Goal: Complete application form: Complete application form

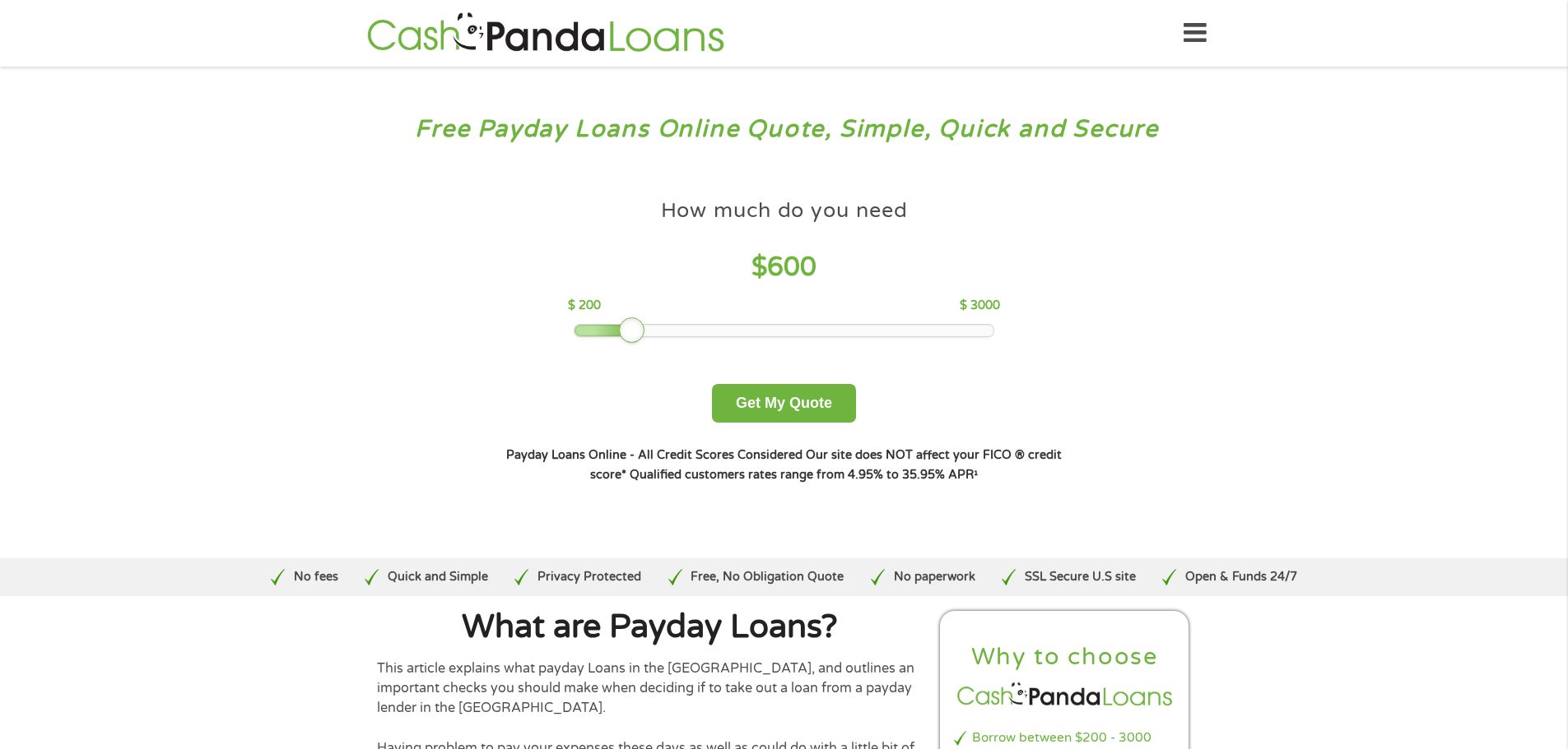
drag, startPoint x: 688, startPoint y: 333, endPoint x: 626, endPoint y: 333, distance: 62.0
click at [626, 333] on div at bounding box center [632, 330] width 26 height 26
click at [751, 414] on button "Get My Quote" at bounding box center [784, 403] width 144 height 38
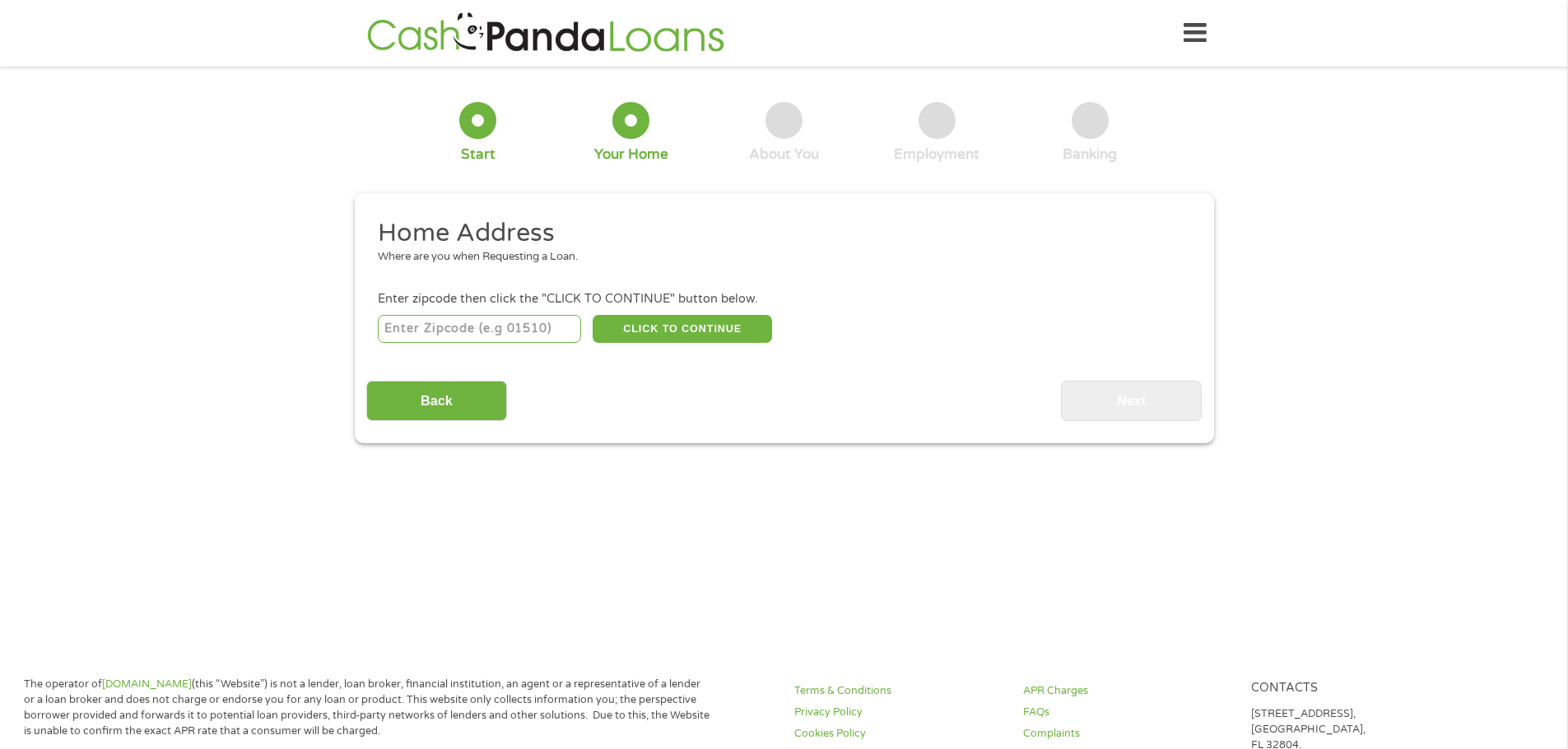
click at [421, 328] on input "number" at bounding box center [480, 329] width 203 height 28
type input "13303"
drag, startPoint x: 426, startPoint y: 326, endPoint x: 464, endPoint y: 338, distance: 39.8
click at [464, 338] on input "number" at bounding box center [480, 329] width 203 height 28
type input "1"
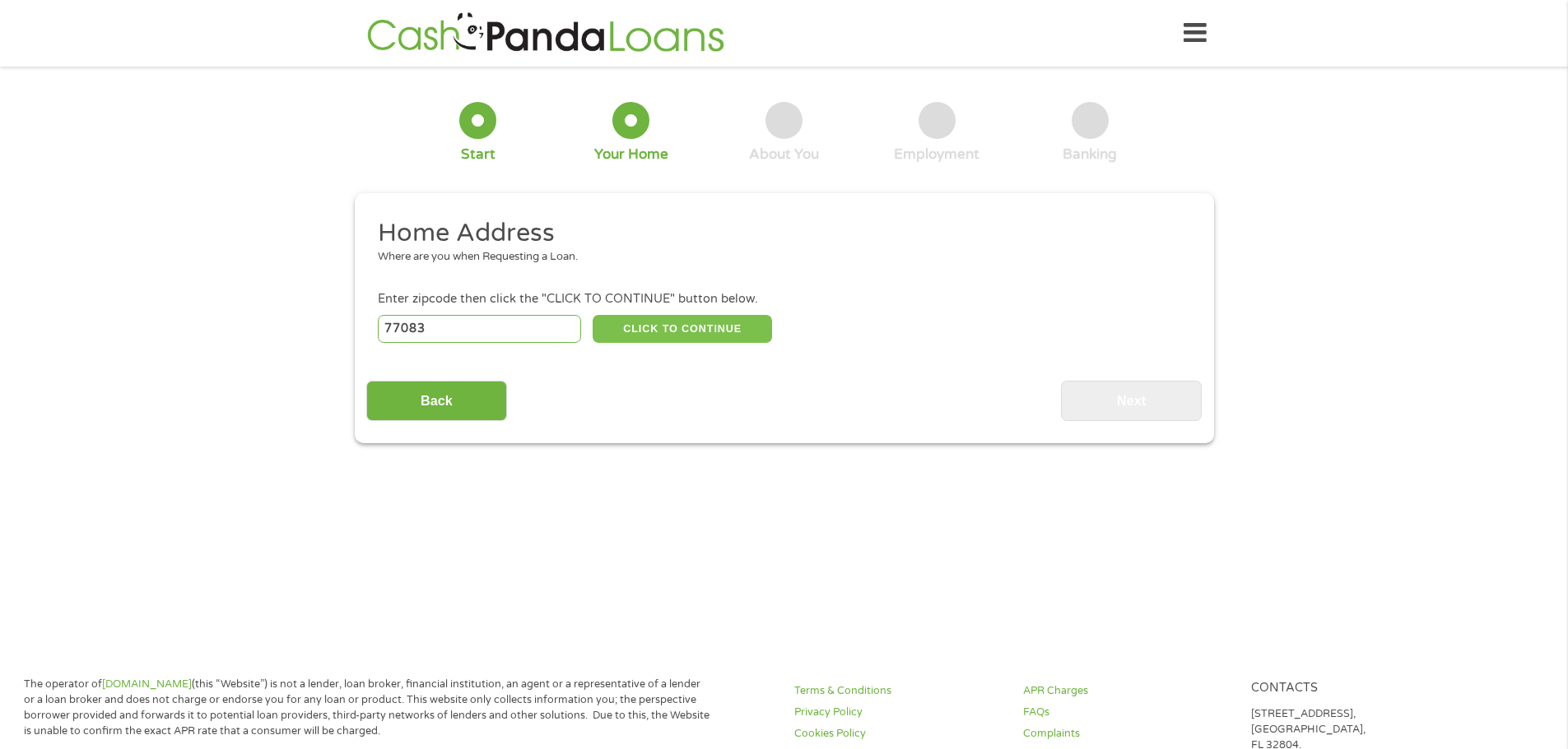
type input "77083"
click at [708, 330] on button "CLICK TO CONTINUE" at bounding box center [682, 329] width 179 height 28
type input "77083"
type input "Houston"
select select "Texas"
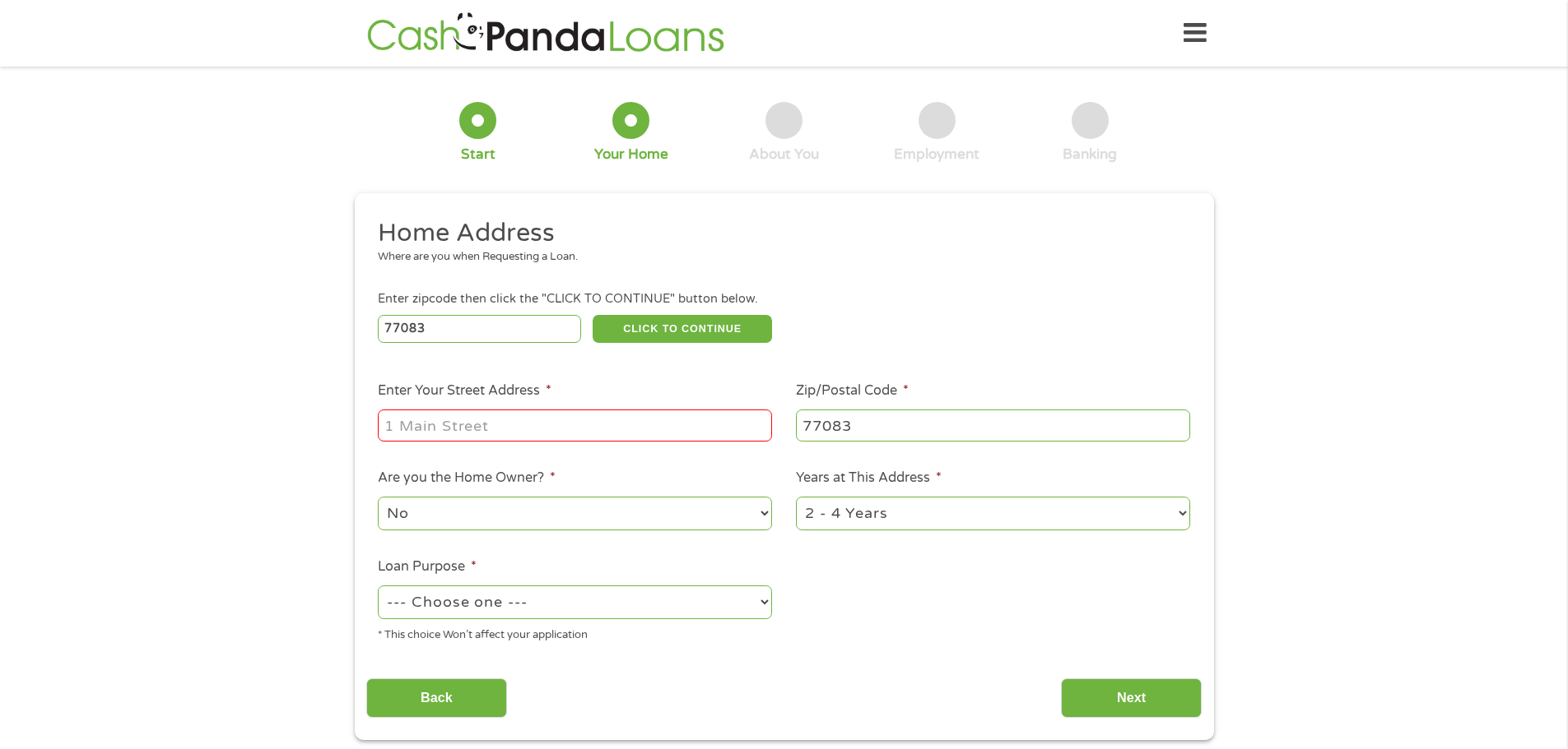
drag, startPoint x: 408, startPoint y: 423, endPoint x: 1564, endPoint y: 545, distance: 1162.4
click at [409, 424] on input "Enter Your Street Address *" at bounding box center [575, 425] width 394 height 32
type input "13303 Sannderford Ln"
click at [1180, 512] on select "1 Year or less 1 - 2 Years 2 - 4 Years Over 4 Years" at bounding box center [993, 514] width 394 height 34
select select "12months"
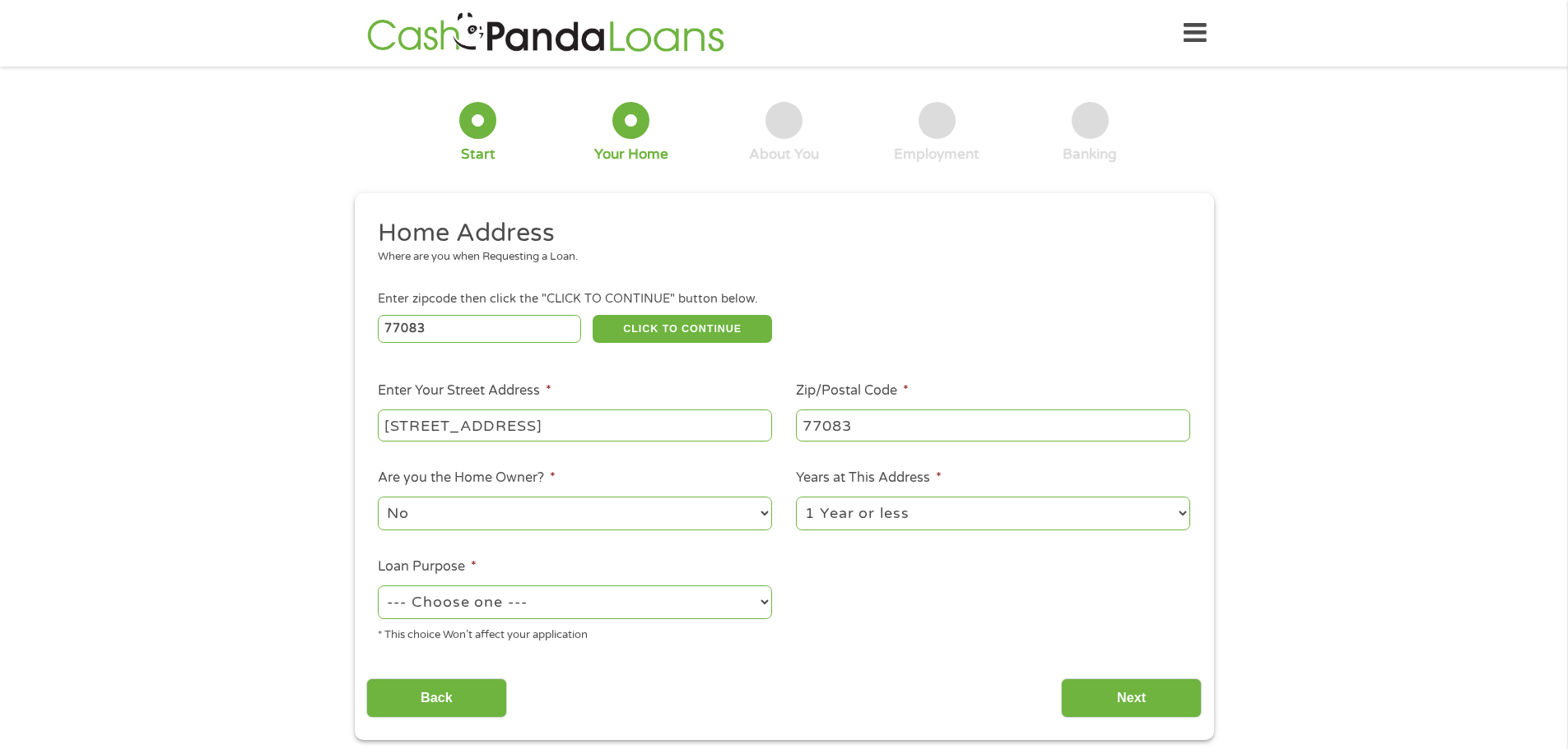
click at [796, 497] on select "1 Year or less 1 - 2 Years 2 - 4 Years Over 4 Years" at bounding box center [993, 514] width 394 height 34
click at [455, 601] on select "--- Choose one --- Pay Bills Debt Consolidation Home Improvement Major Purchase…" at bounding box center [575, 603] width 394 height 34
select select "other"
click at [378, 586] on select "--- Choose one --- Pay Bills Debt Consolidation Home Improvement Major Purchase…" at bounding box center [575, 603] width 394 height 34
click at [1097, 697] on input "Next" at bounding box center [1131, 698] width 141 height 40
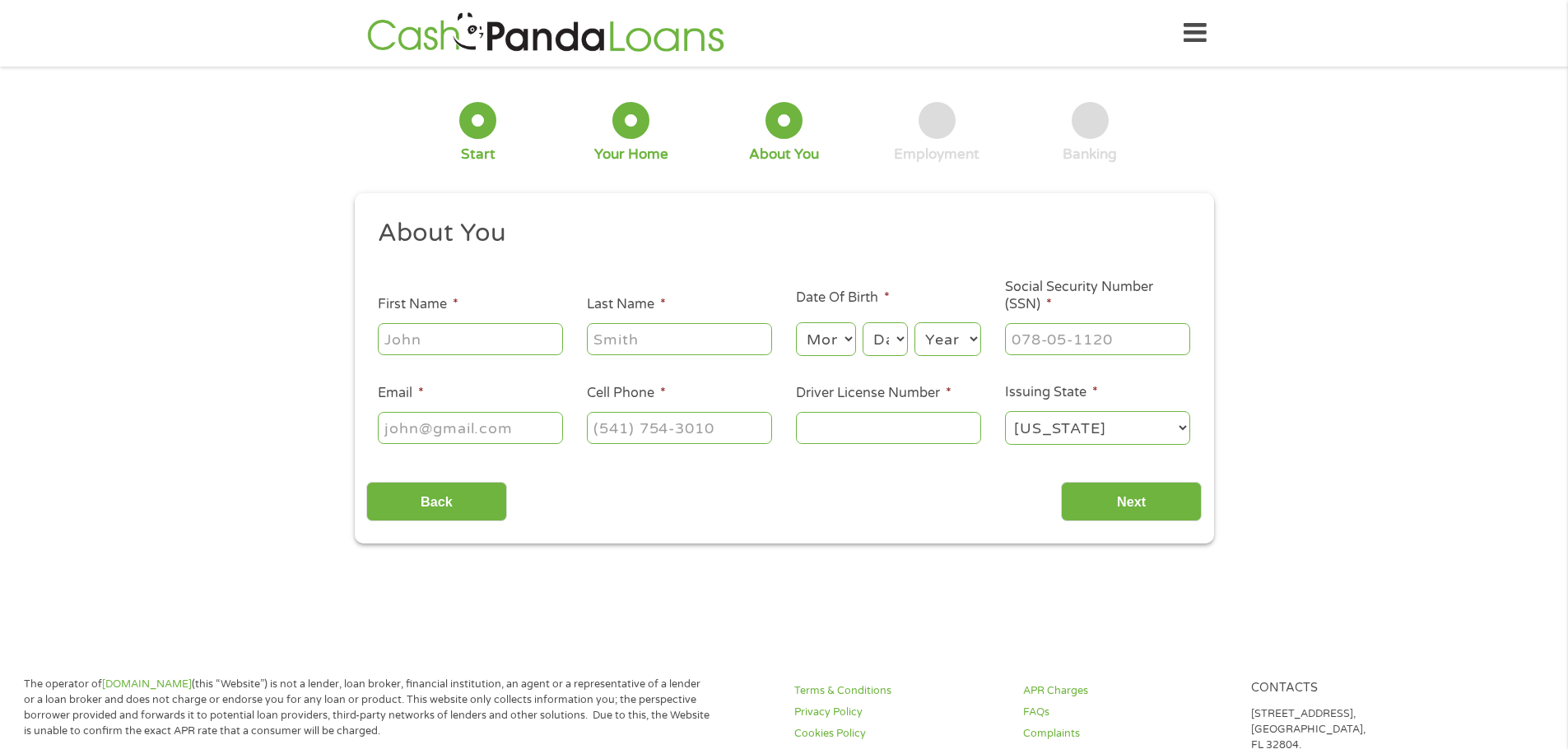
scroll to position [7, 7]
click at [415, 343] on input "First Name *" at bounding box center [470, 340] width 185 height 32
type input "Emery"
type input "Martinez"
click at [847, 335] on select "Month 1 2 3 4 5 6 7 8 9 10 11 12" at bounding box center [826, 340] width 60 height 34
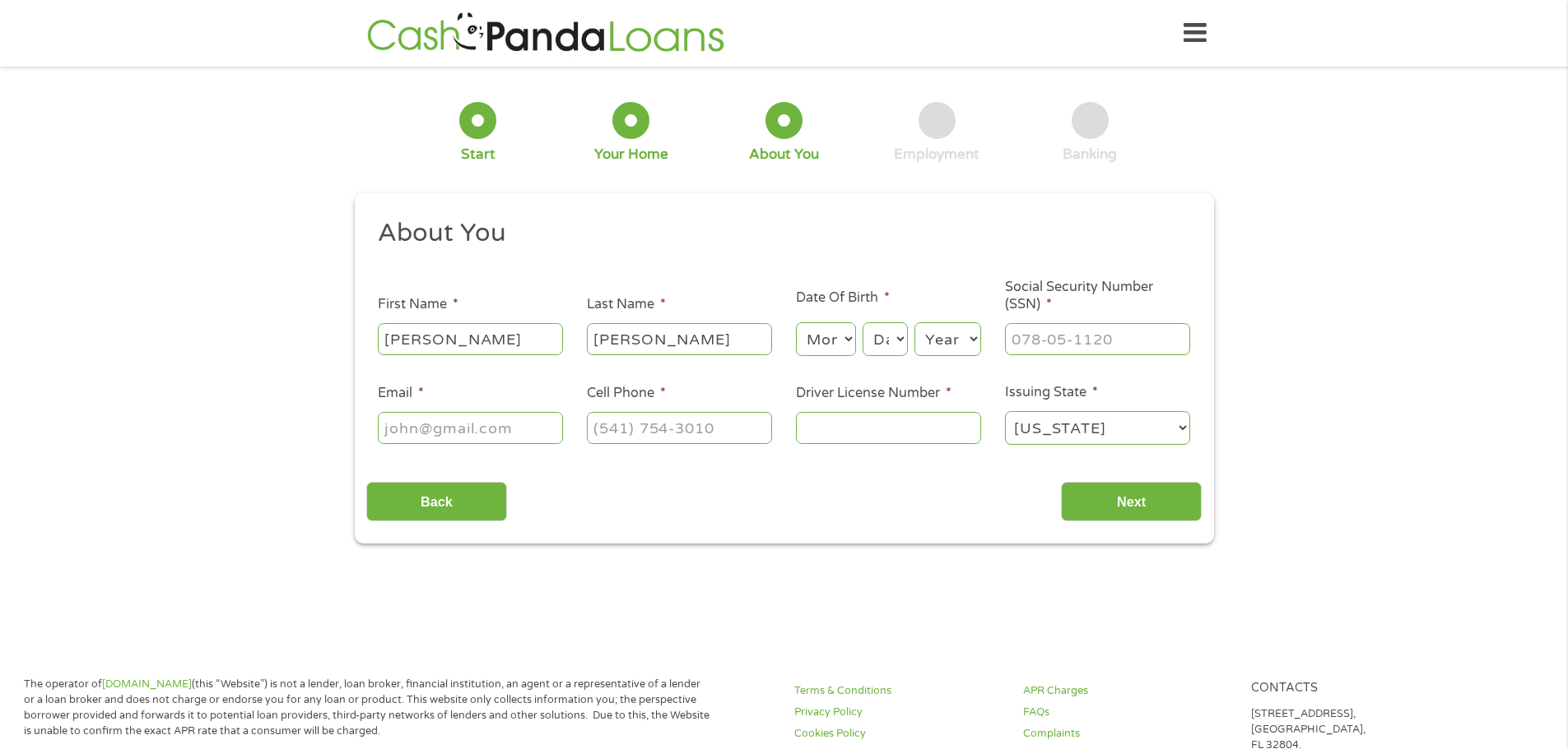
select select "11"
click at [796, 323] on select "Month 1 2 3 4 5 6 7 8 9 10 11 12" at bounding box center [826, 340] width 60 height 34
click at [894, 336] on select "Day 1 2 3 4 5 6 7 8 9 10 11 12 13 14 15 16 17 18 19 20 21 22 23 24 25 26 27 28 …" at bounding box center [885, 340] width 45 height 34
select select "13"
click at [862, 323] on select "Day 1 2 3 4 5 6 7 8 9 10 11 12 13 14 15 16 17 18 19 20 21 22 23 24 25 26 27 28 …" at bounding box center [885, 340] width 45 height 34
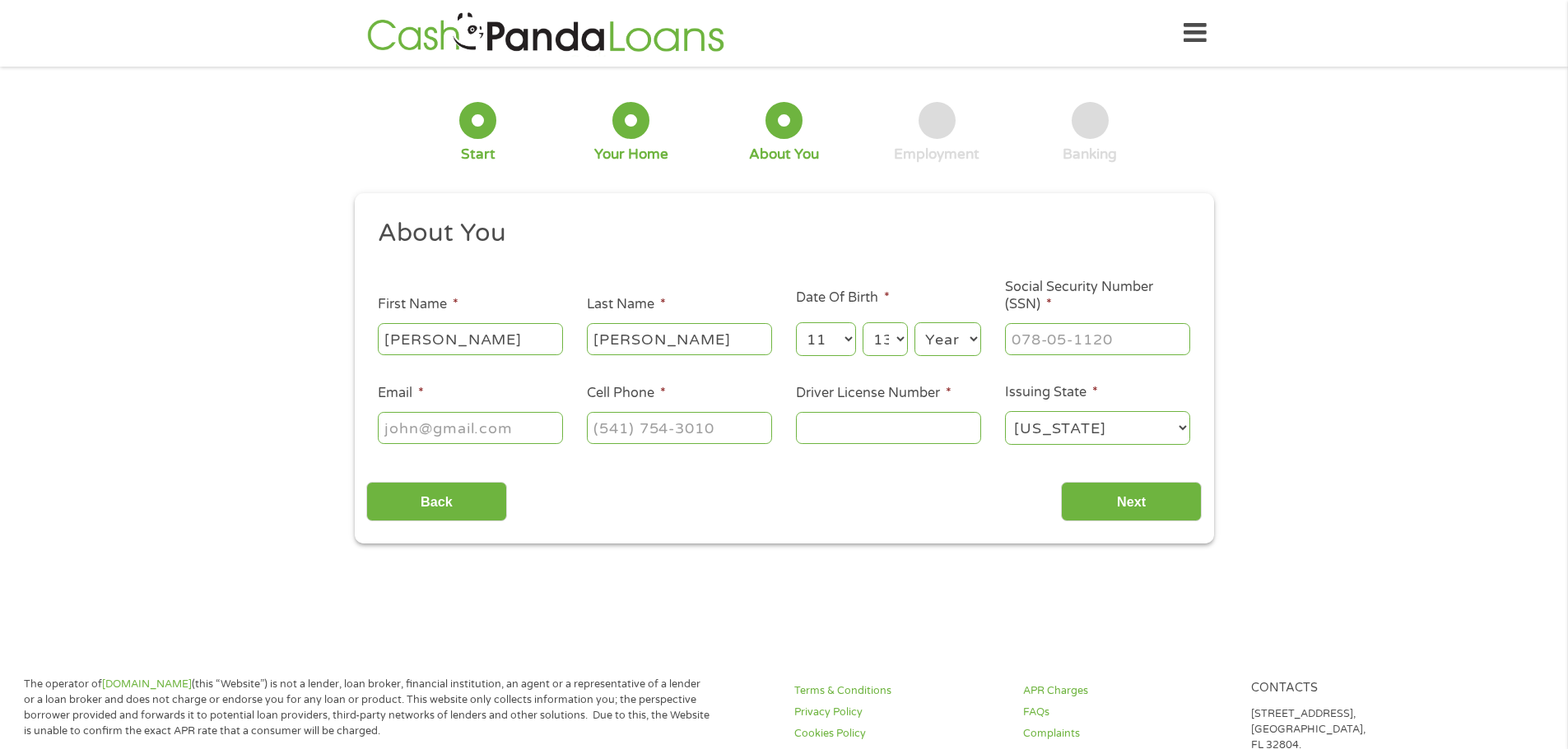
click at [968, 338] on select "Year 2007 2006 2005 2004 2003 2002 2001 2000 1999 1998 1997 1996 1995 1994 1993…" at bounding box center [947, 340] width 66 height 34
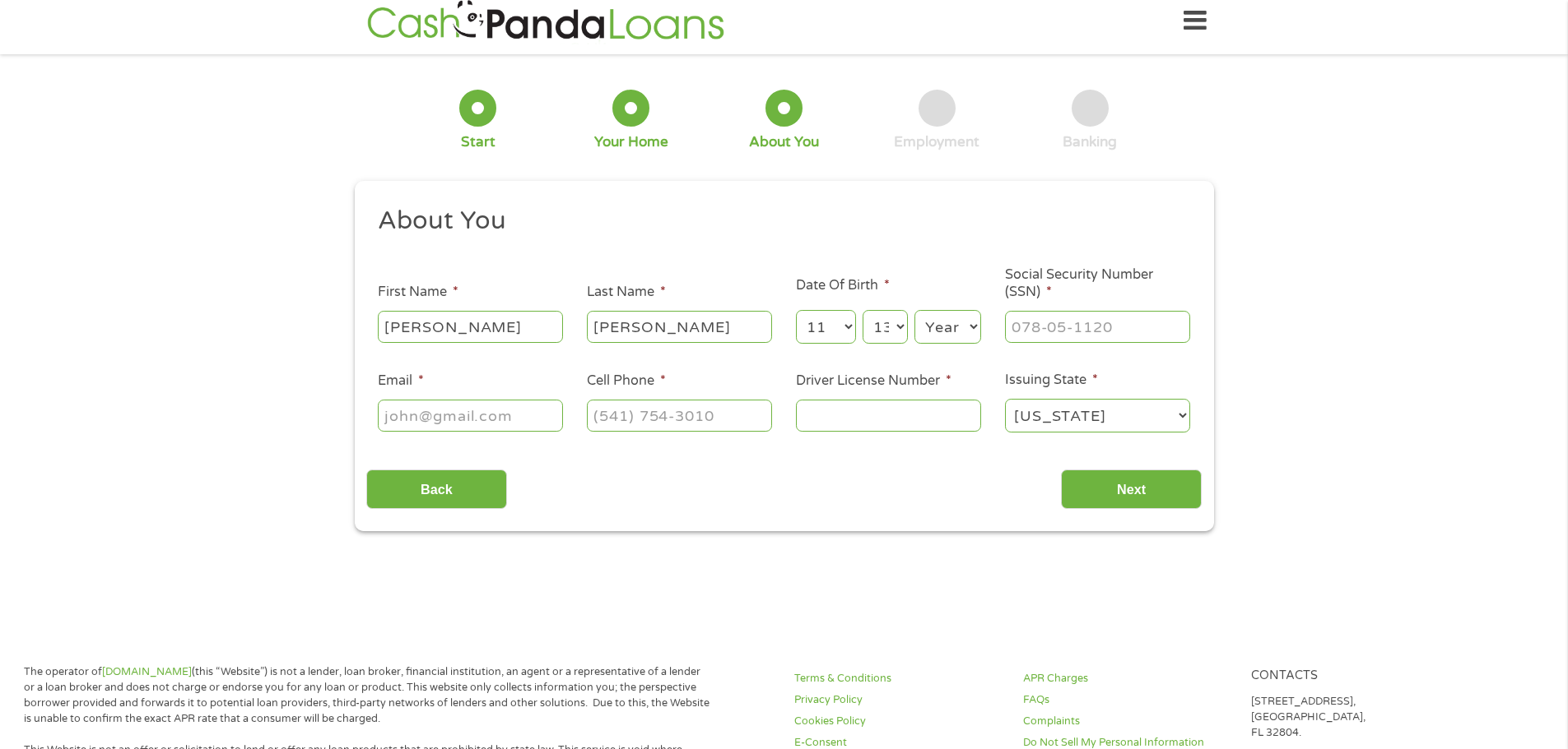
scroll to position [82, 0]
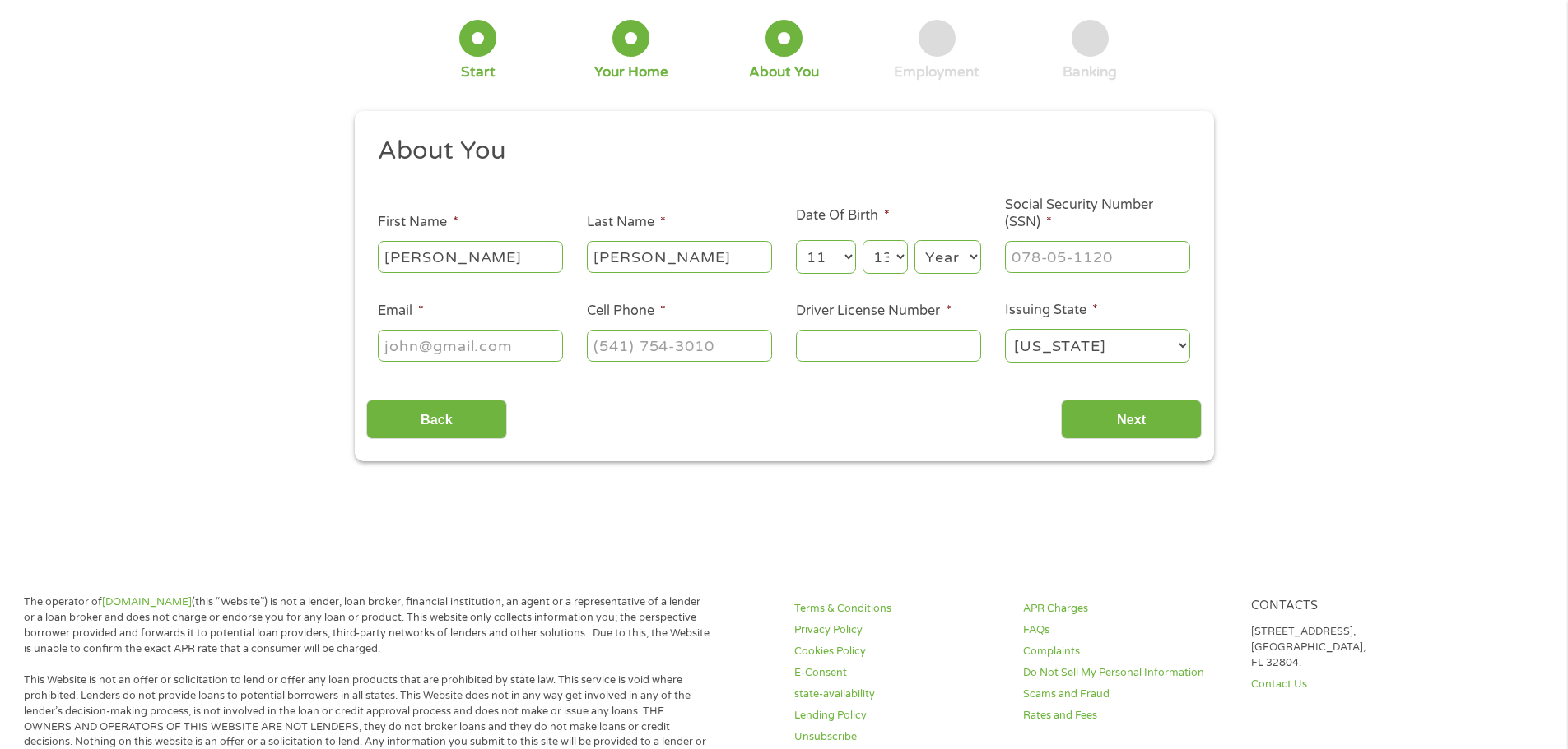
click at [971, 258] on select "Year 2007 2006 2005 2004 2003 2002 2001 2000 1999 1998 1997 1996 1995 1994 1993…" at bounding box center [947, 257] width 66 height 34
select select "1976"
click at [915, 240] on select "Year 2007 2006 2005 2004 2003 2002 2001 2000 1999 1998 1997 1996 1995 1994 1993…" at bounding box center [947, 257] width 66 height 34
click at [1052, 256] on input "___-__-____" at bounding box center [1098, 257] width 185 height 32
type input "459-69-3651"
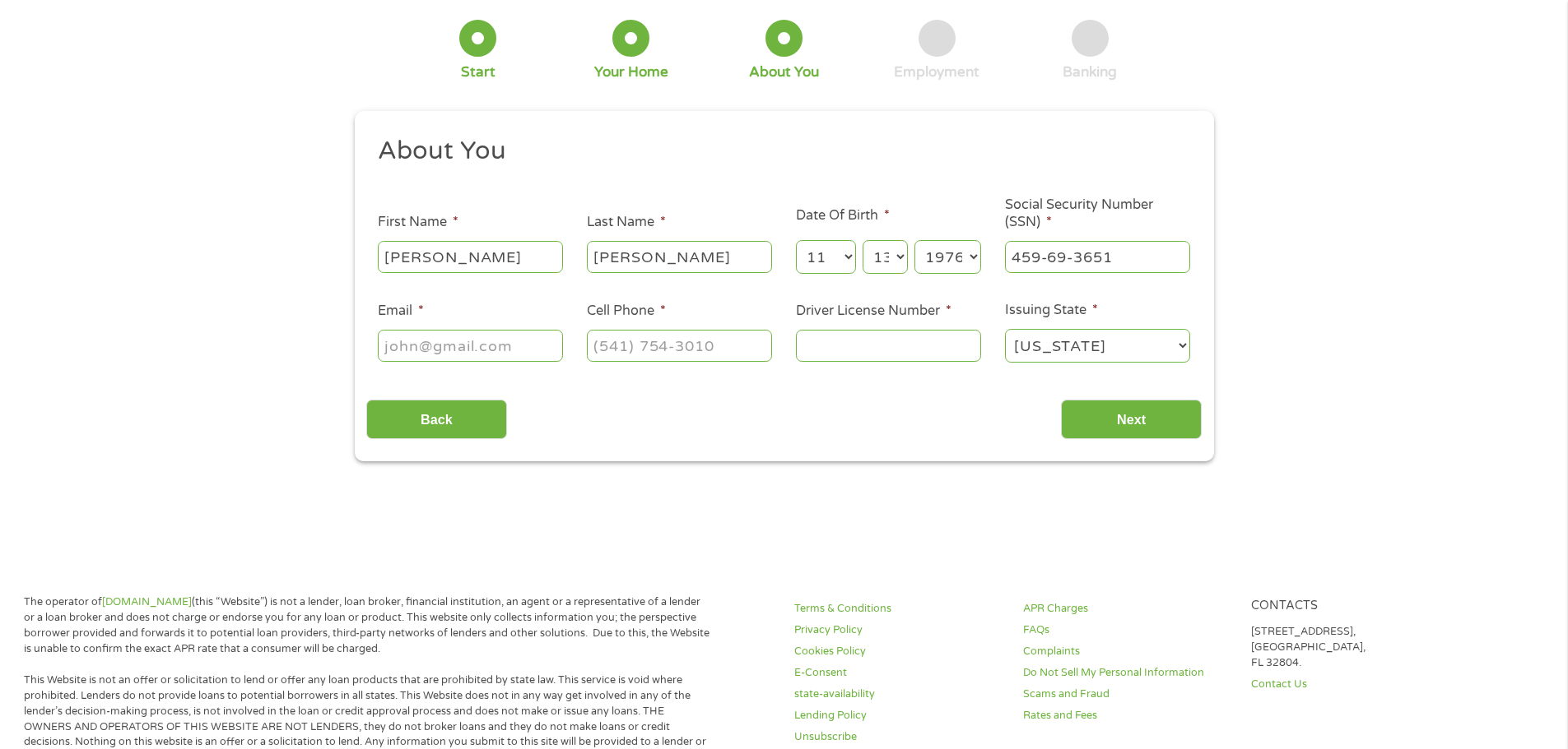
click at [404, 347] on input "Email *" at bounding box center [470, 346] width 185 height 32
type input "penaemery@aol.com"
type input "(832) 652-0685"
click at [849, 351] on input "Driver License Number *" at bounding box center [889, 346] width 185 height 32
click at [1118, 432] on input "Next" at bounding box center [1131, 420] width 141 height 40
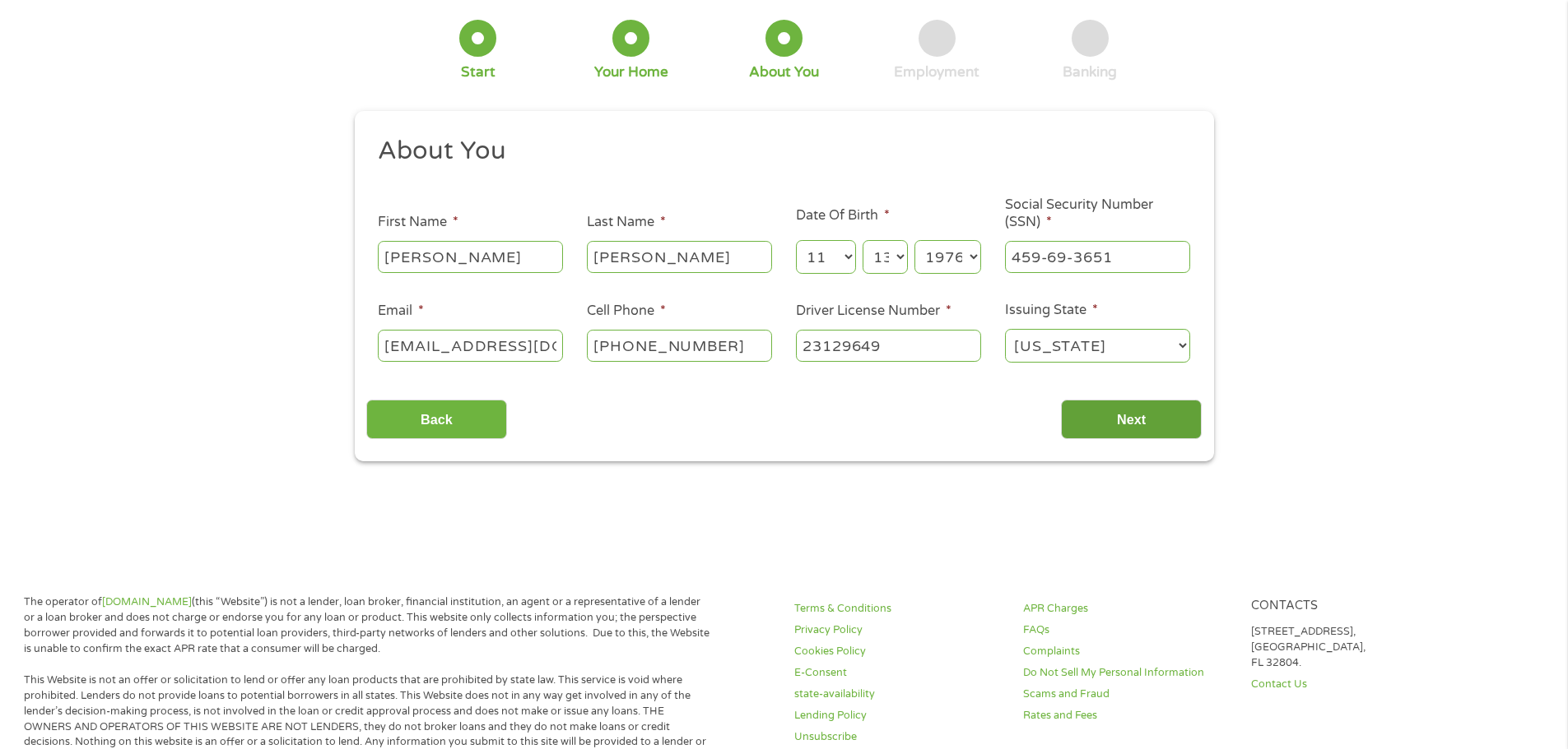
click at [1113, 420] on input "Next" at bounding box center [1131, 420] width 141 height 40
click at [796, 418] on div "Back Next" at bounding box center [783, 413] width 835 height 52
click at [1068, 344] on select "Alabama Alaska Arizona Arkansas California Colorado Connecticut Delaware Distri…" at bounding box center [1098, 346] width 185 height 34
click at [1005, 329] on select "Alabama Alaska Arizona Arkansas California Colorado Connecticut Delaware Distri…" at bounding box center [1098, 346] width 185 height 34
click at [1092, 420] on input "Next" at bounding box center [1131, 420] width 141 height 40
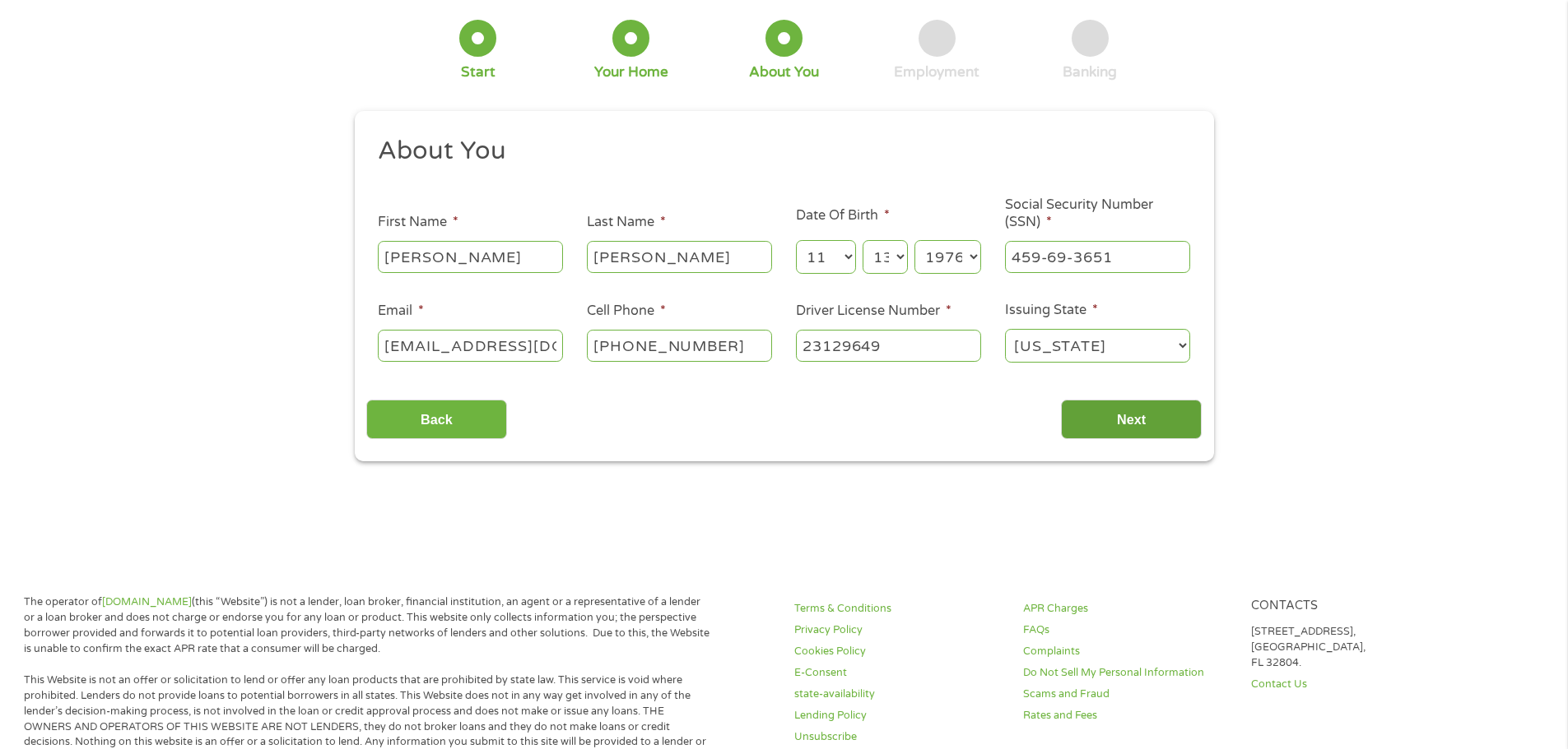
click at [1061, 400] on input "Next" at bounding box center [1131, 420] width 141 height 40
click at [1098, 422] on input "Next" at bounding box center [1131, 420] width 141 height 40
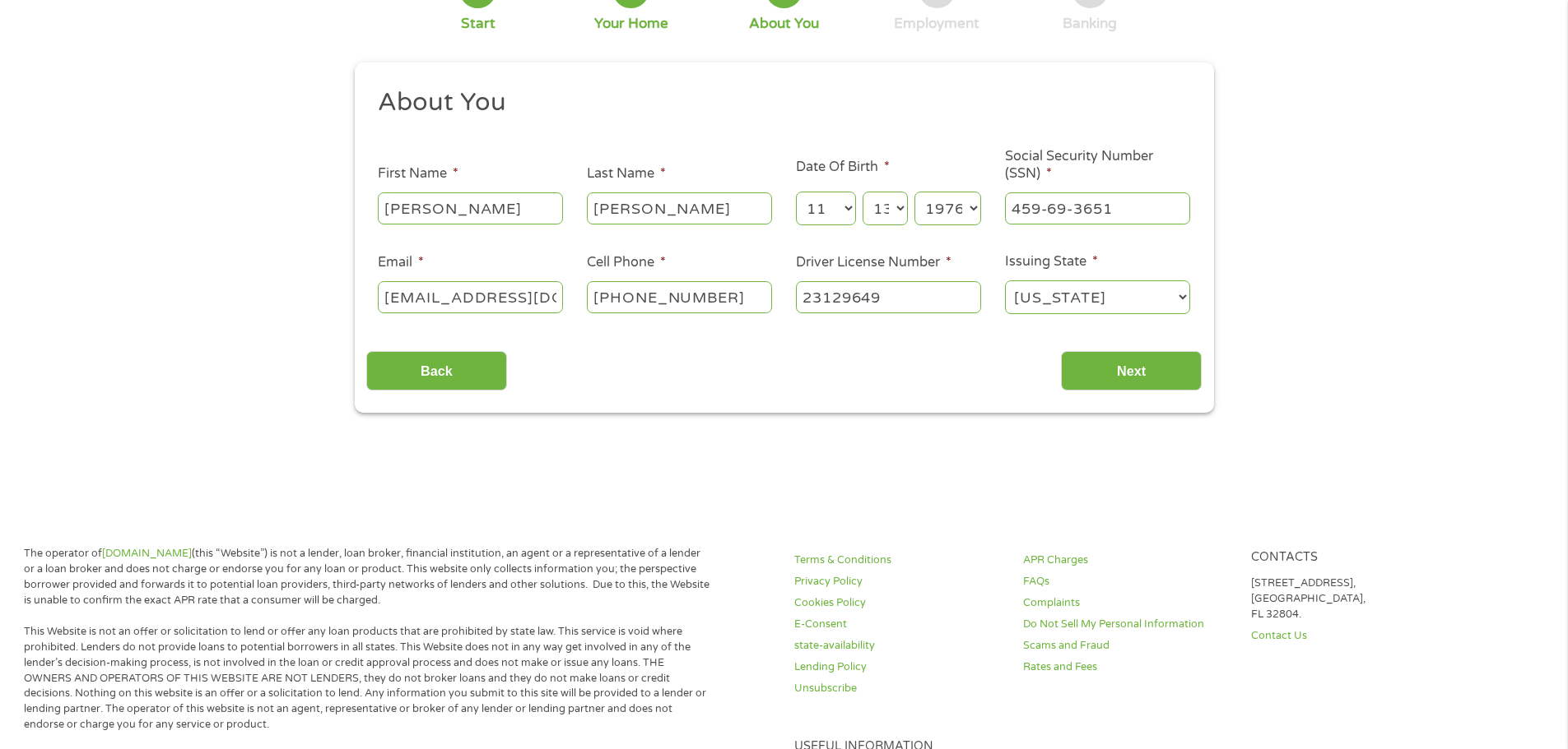
scroll to position [0, 0]
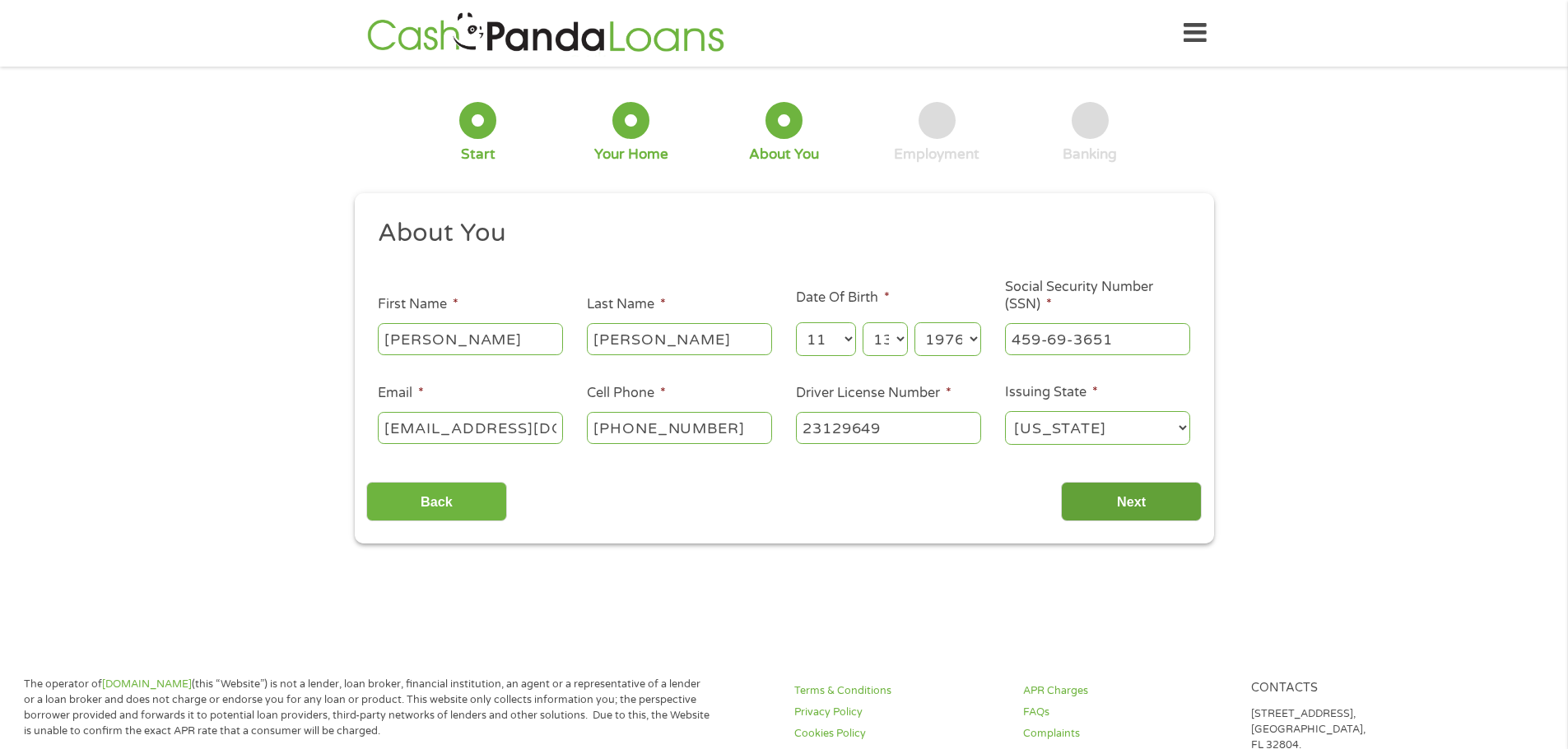
click at [1145, 498] on input "Next" at bounding box center [1131, 502] width 141 height 40
click at [912, 426] on input "23129649" at bounding box center [889, 428] width 185 height 32
type input "23129649"
click at [1139, 342] on input "459-69-3651" at bounding box center [1098, 340] width 185 height 32
click at [1114, 503] on input "Next" at bounding box center [1131, 502] width 141 height 40
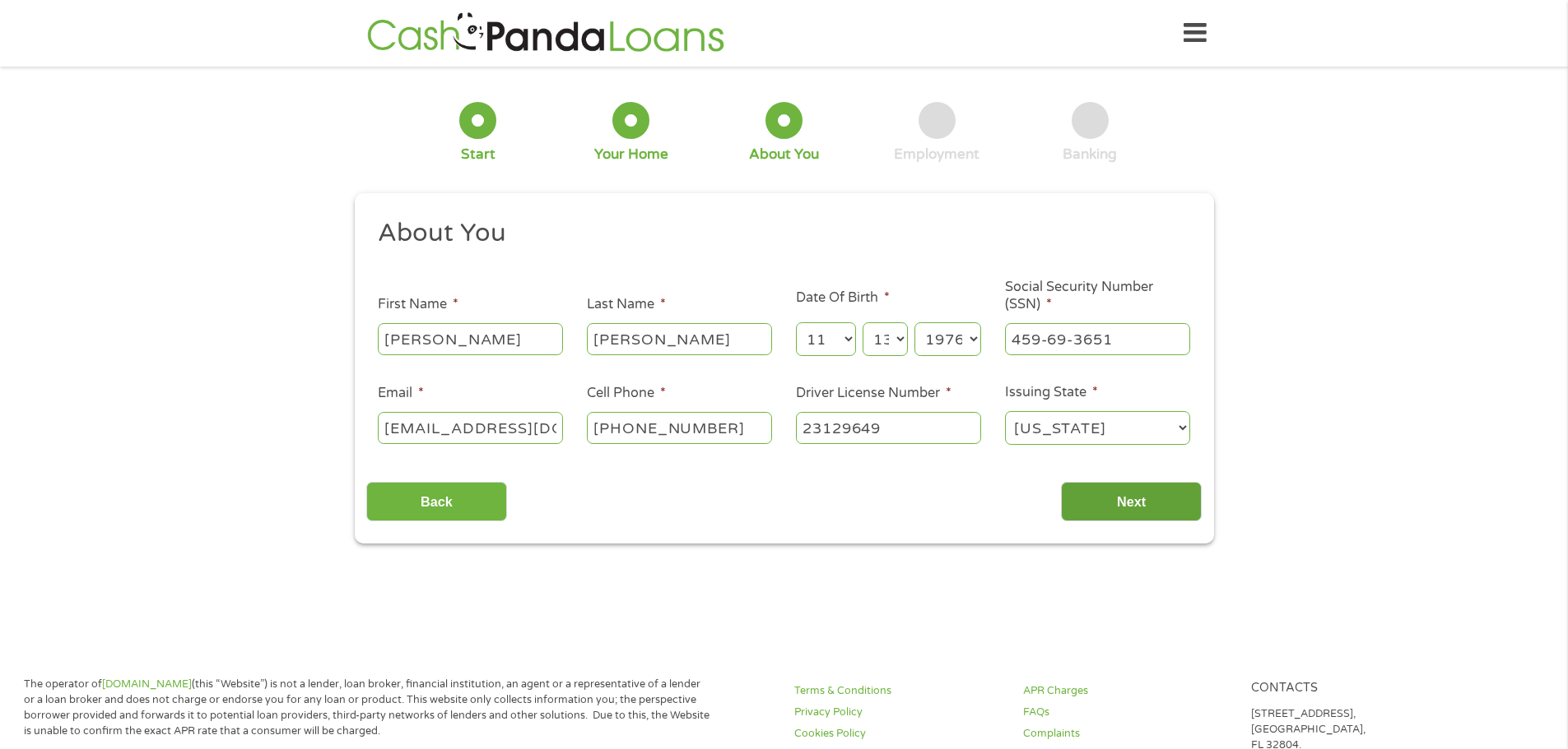
click at [1114, 504] on input "Next" at bounding box center [1131, 502] width 141 height 40
click at [1116, 504] on input "Next" at bounding box center [1131, 502] width 141 height 40
drag, startPoint x: 777, startPoint y: 127, endPoint x: 929, endPoint y: 101, distance: 154.2
click at [778, 127] on div at bounding box center [784, 120] width 37 height 37
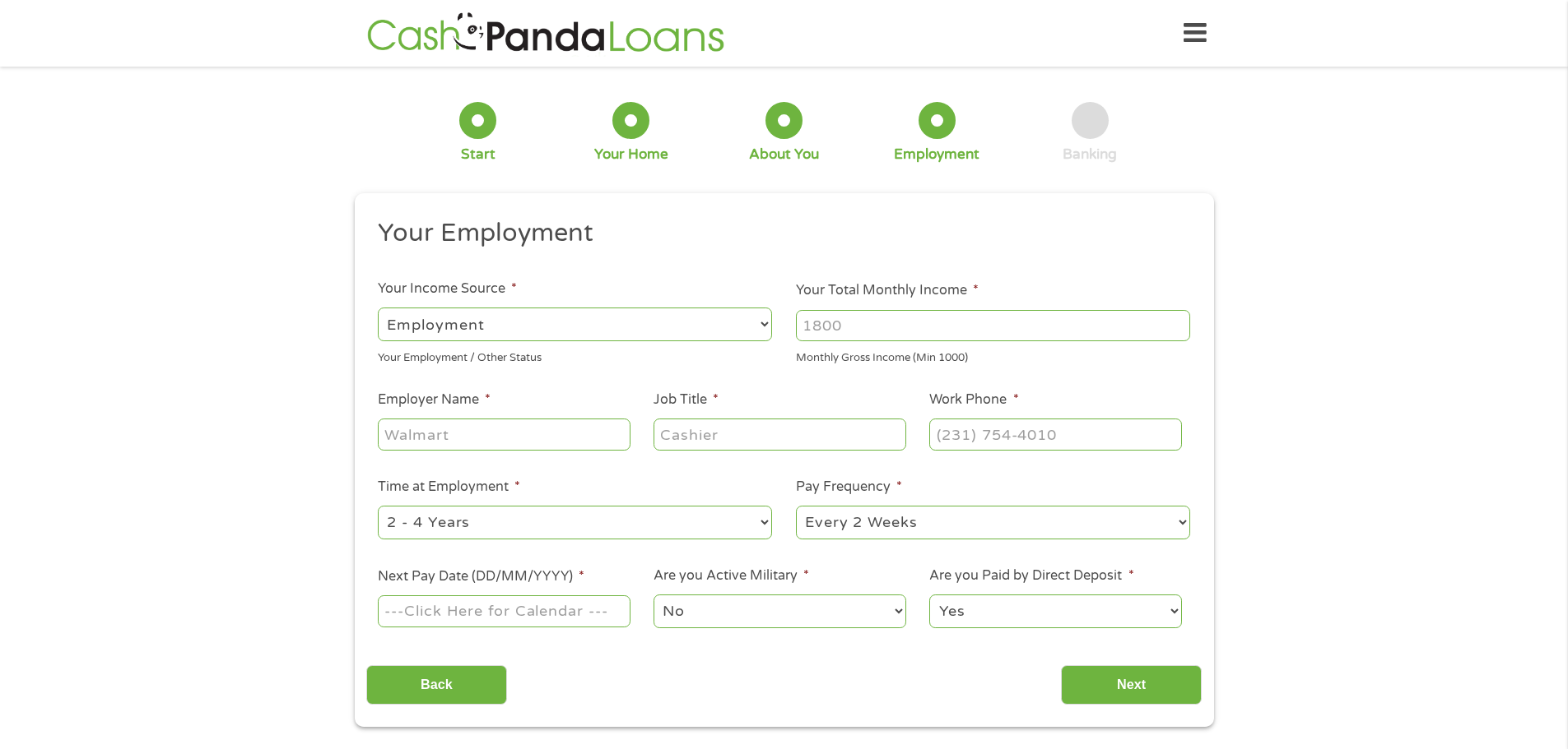
scroll to position [7, 7]
click at [534, 326] on select "--- Choose one --- Employment Self Employed Benefits" at bounding box center [575, 325] width 394 height 34
click at [378, 308] on select "--- Choose one --- Employment Self Employed Benefits" at bounding box center [575, 325] width 394 height 34
click at [806, 330] on input "Your Total Monthly Income *" at bounding box center [993, 326] width 394 height 32
type input "4600"
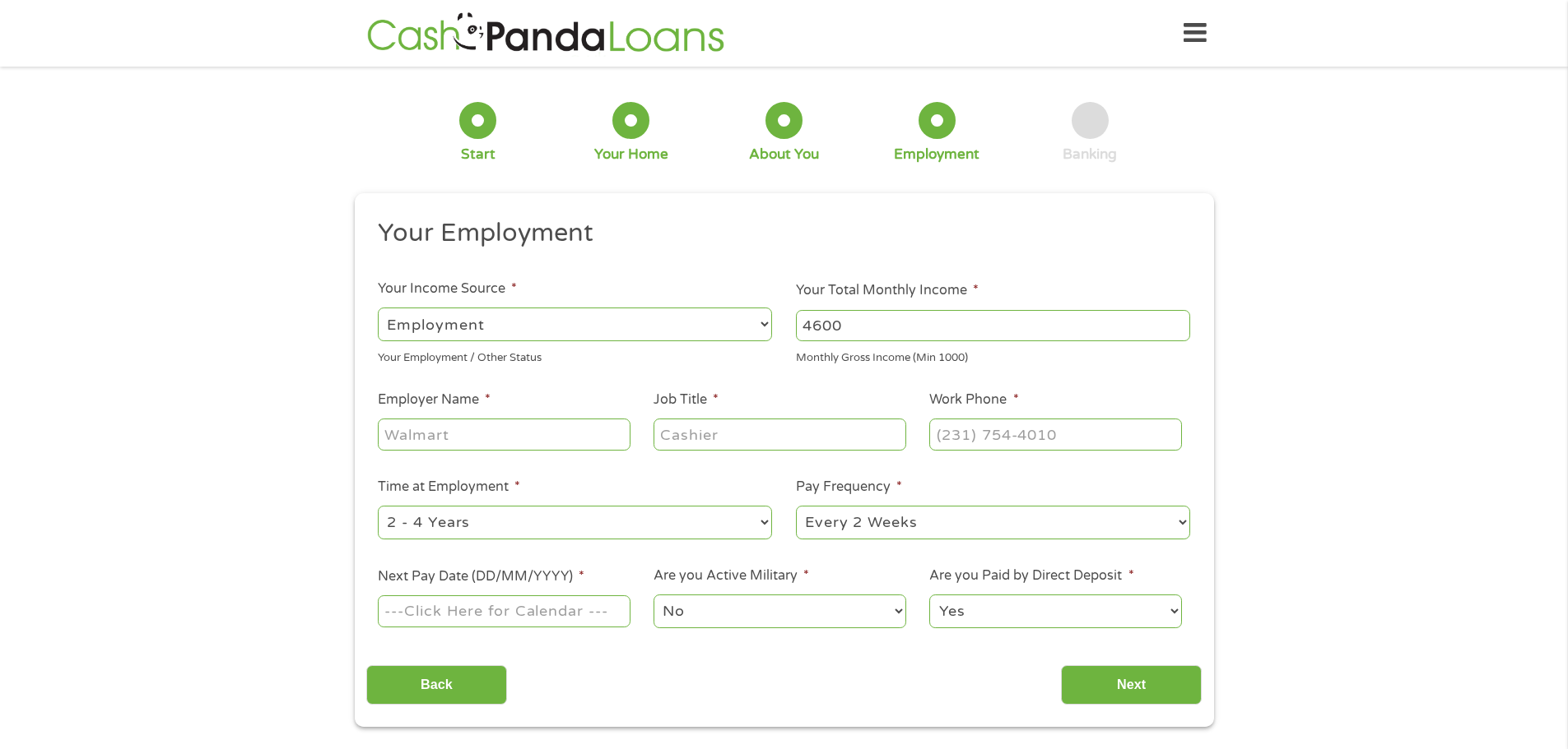
click at [414, 435] on input "Employer Name *" at bounding box center [504, 435] width 252 height 32
drag, startPoint x: 454, startPoint y: 439, endPoint x: 567, endPoint y: 451, distance: 113.6
click at [567, 451] on div "Proficio SSurgical" at bounding box center [504, 435] width 252 height 38
type input "Proficio Surgical"
type input "collections"
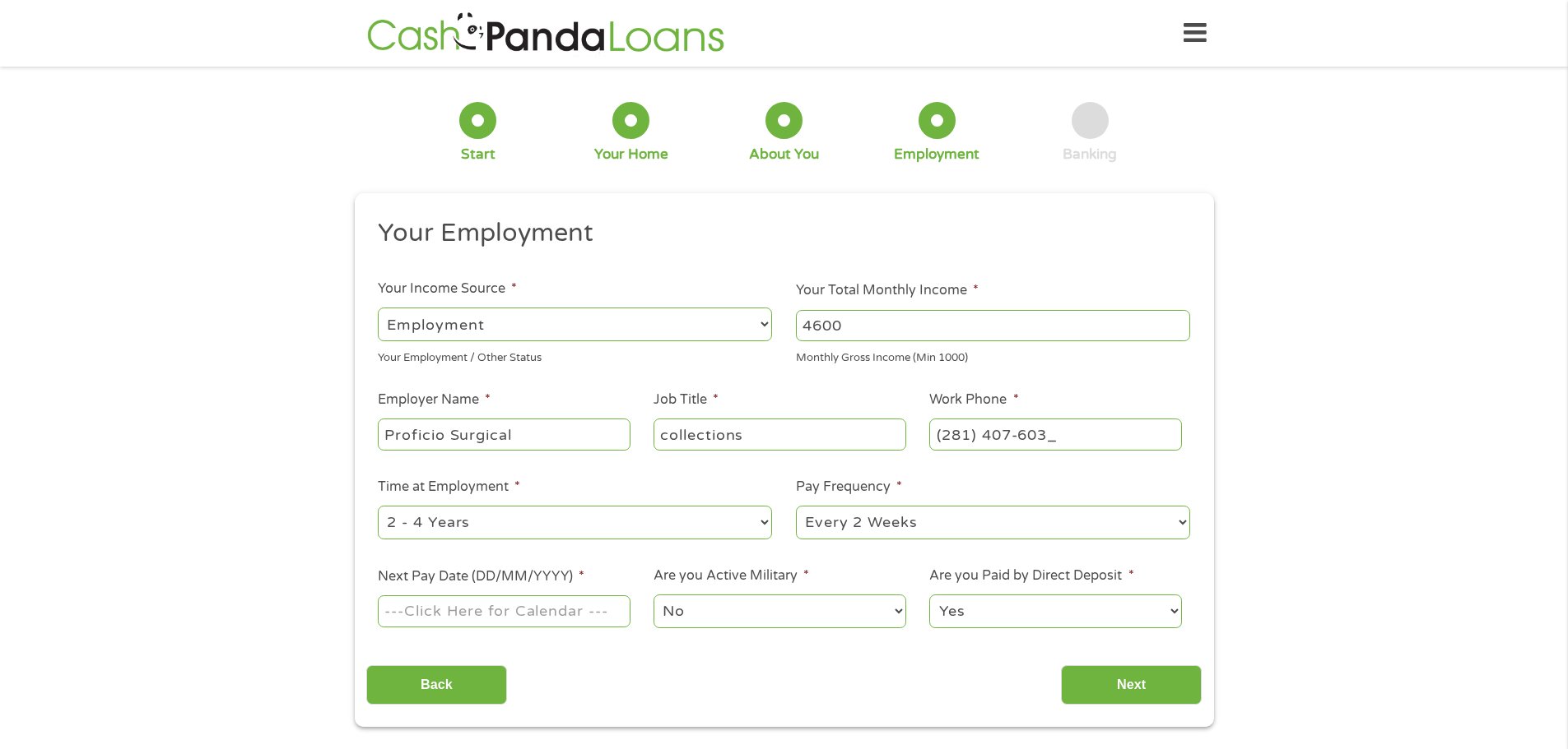
type input "(281) 407-6033"
click at [815, 521] on select "--- Choose one --- Every 2 Weeks Every Week Monthly Semi-Monthly" at bounding box center [993, 522] width 394 height 34
click at [796, 506] on select "--- Choose one --- Every 2 Weeks Every Week Monthly Semi-Monthly" at bounding box center [993, 522] width 394 height 34
click at [421, 622] on input "Next Pay Date (DD/MM/YYYY) *" at bounding box center [504, 611] width 252 height 32
type input "03/10/2025"
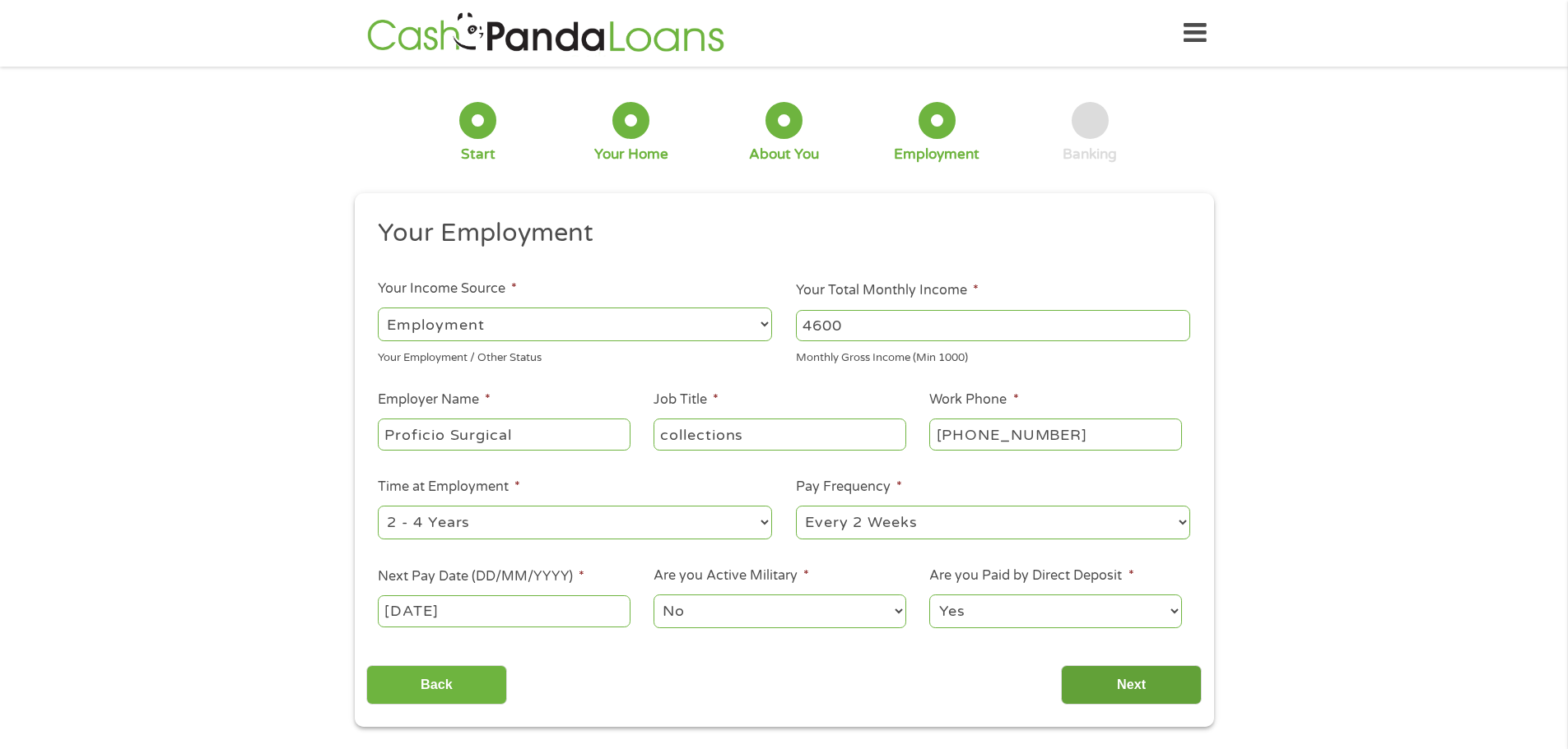
click at [1124, 689] on input "Next" at bounding box center [1131, 685] width 141 height 40
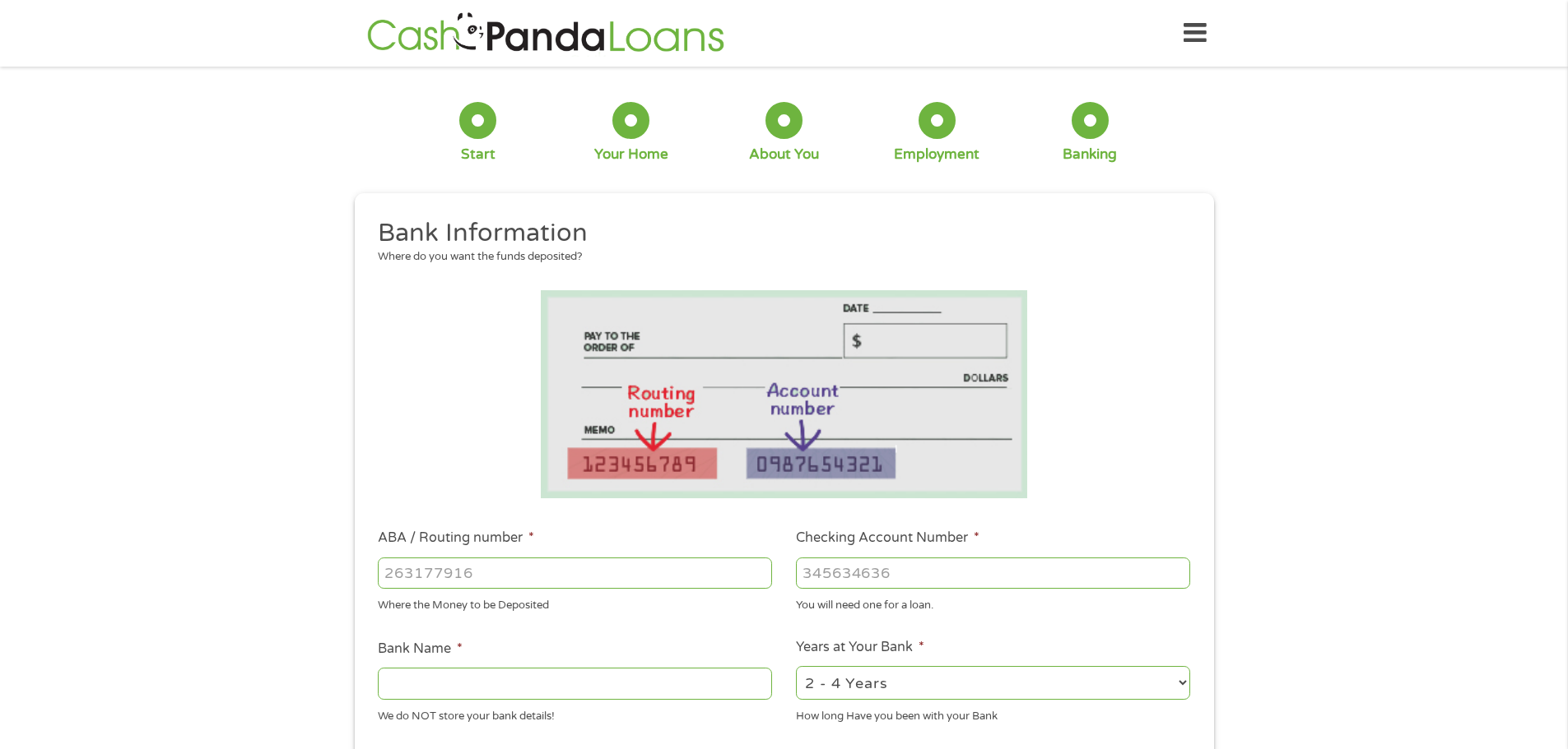
click at [405, 574] on input "ABA / Routing number *" at bounding box center [575, 574] width 394 height 32
type input "111900659"
type input "WELLS FARGO BANK"
type input "111900659"
click at [850, 578] on input "Checking Account Number *" at bounding box center [993, 574] width 394 height 32
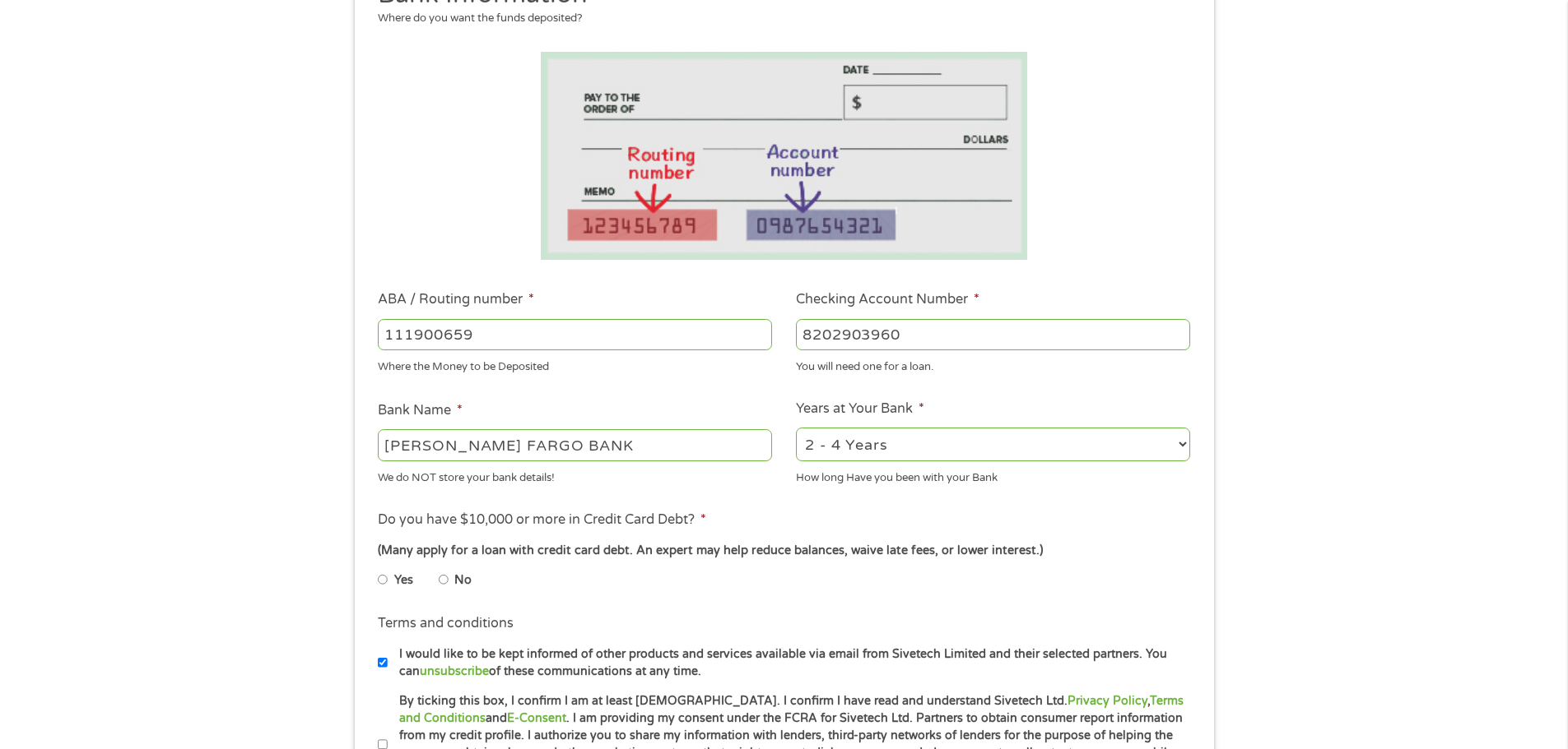
scroll to position [329, 0]
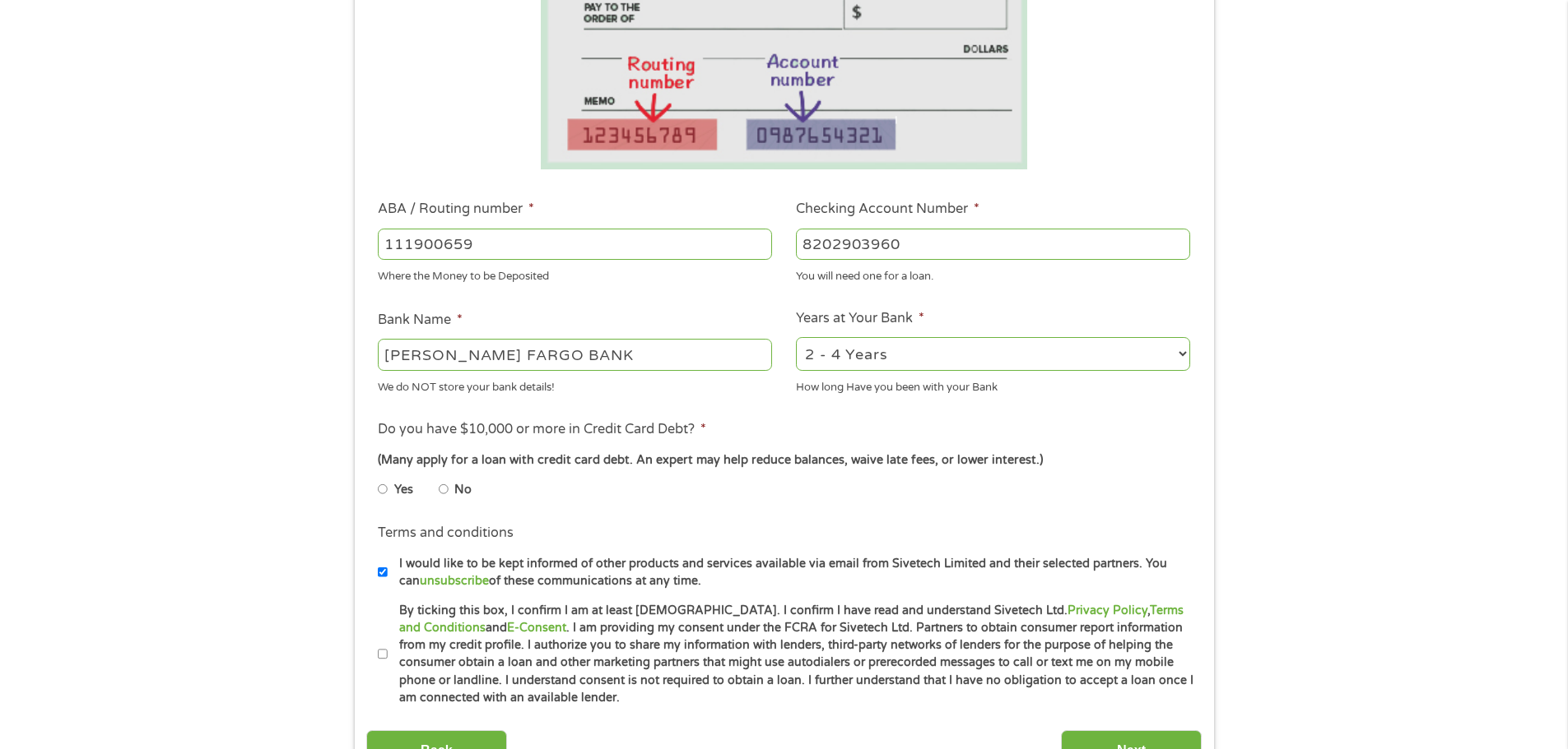
type input "8202903960"
click at [441, 491] on input "No" at bounding box center [443, 490] width 10 height 26
radio input "true"
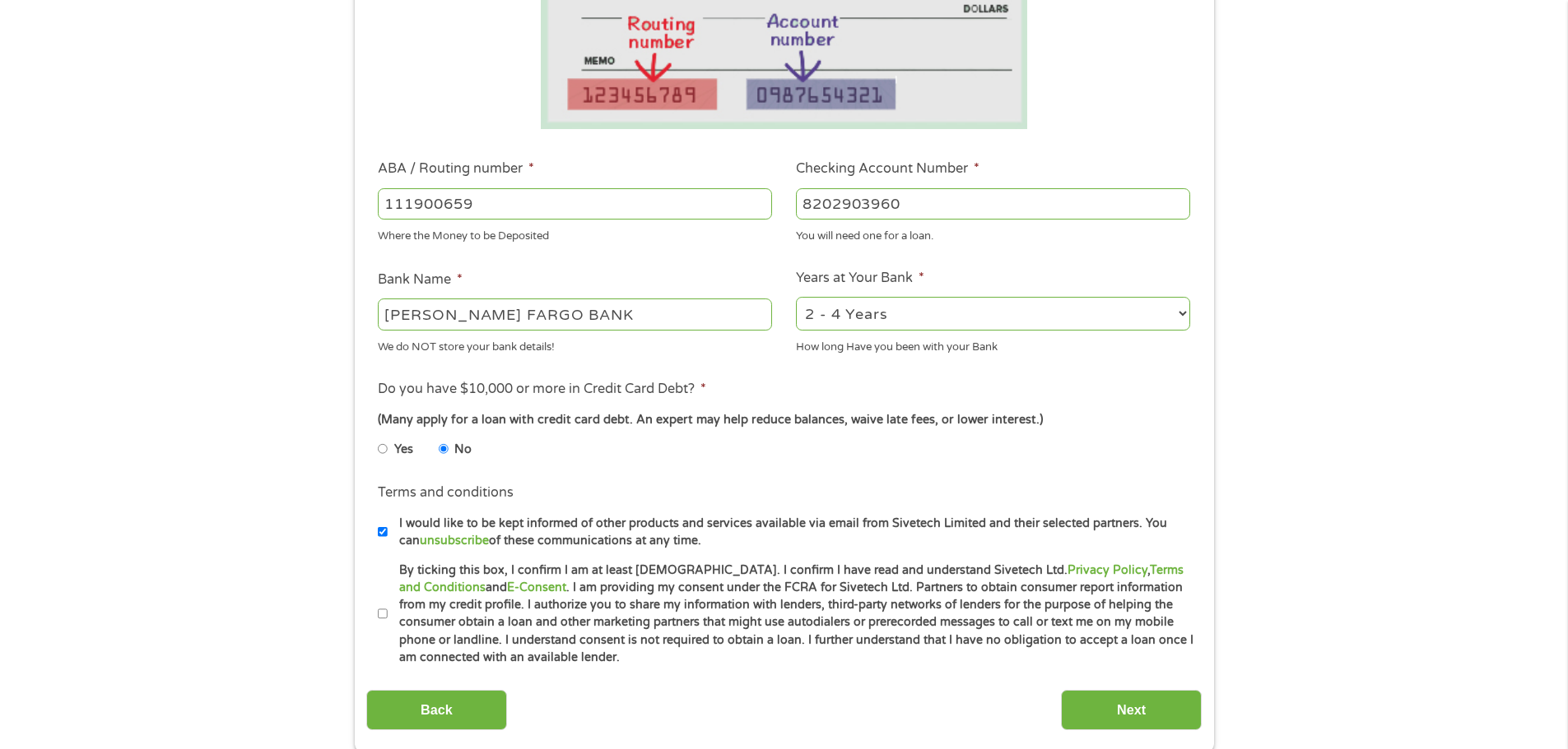
scroll to position [493, 0]
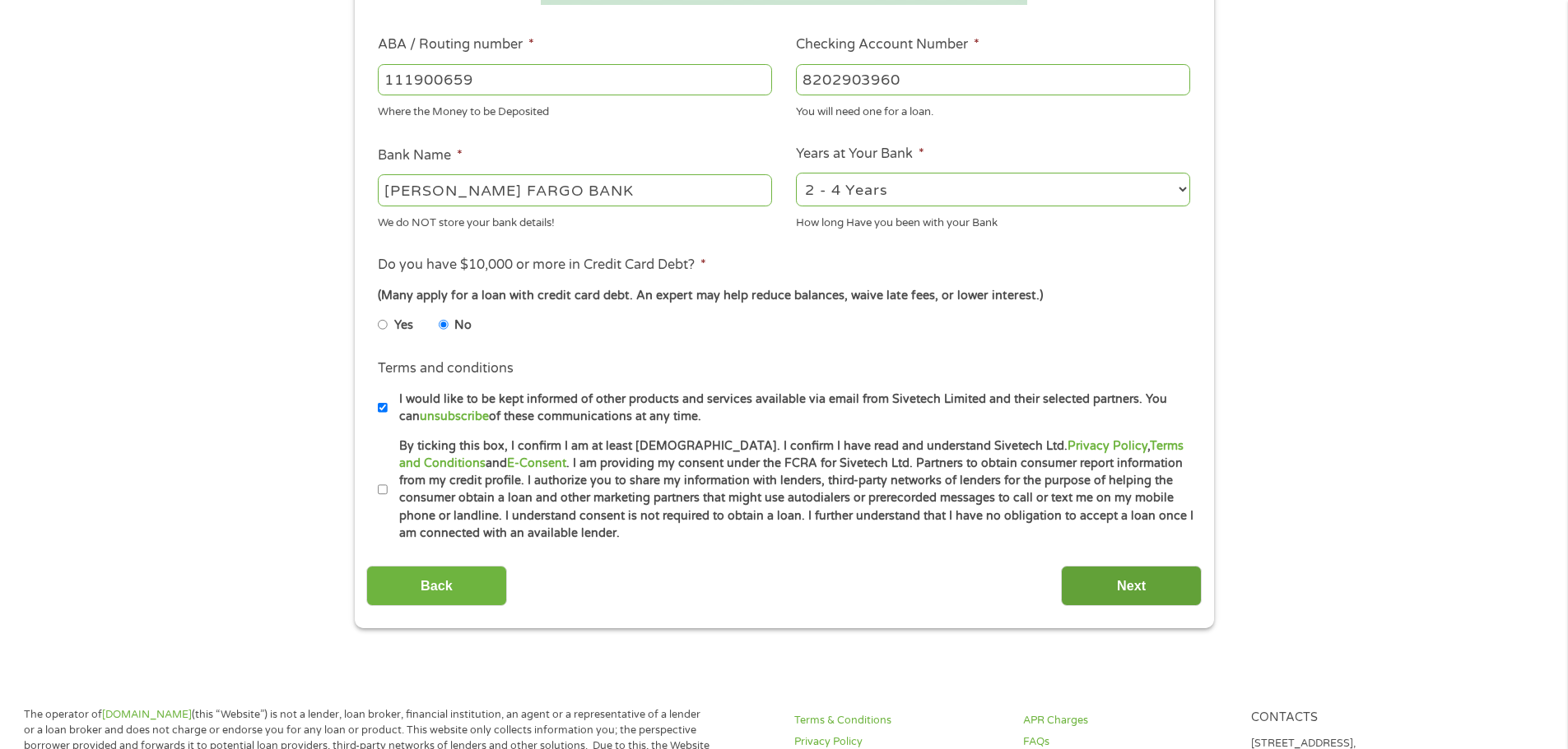
click at [1110, 592] on input "Next" at bounding box center [1131, 586] width 141 height 40
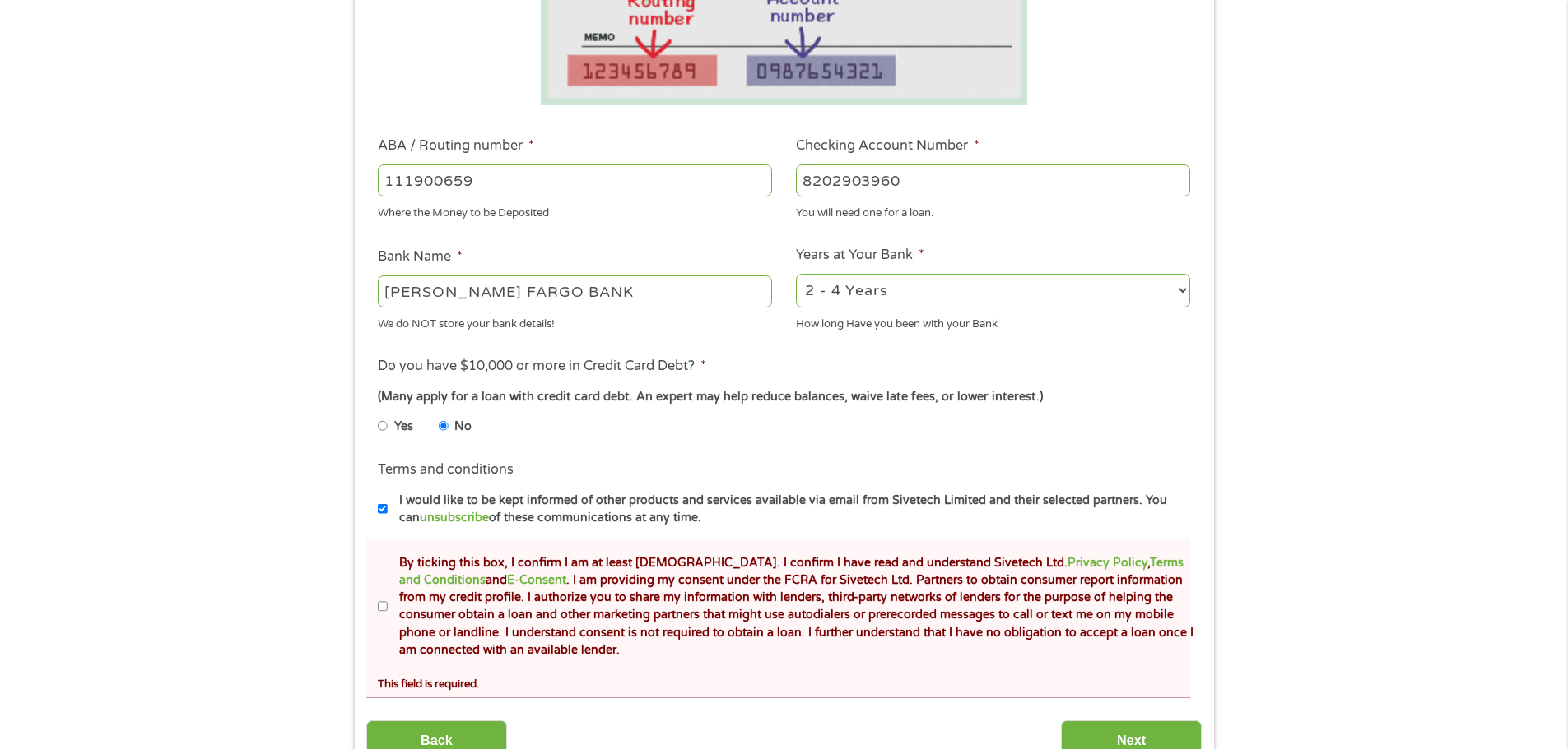
scroll to position [658, 0]
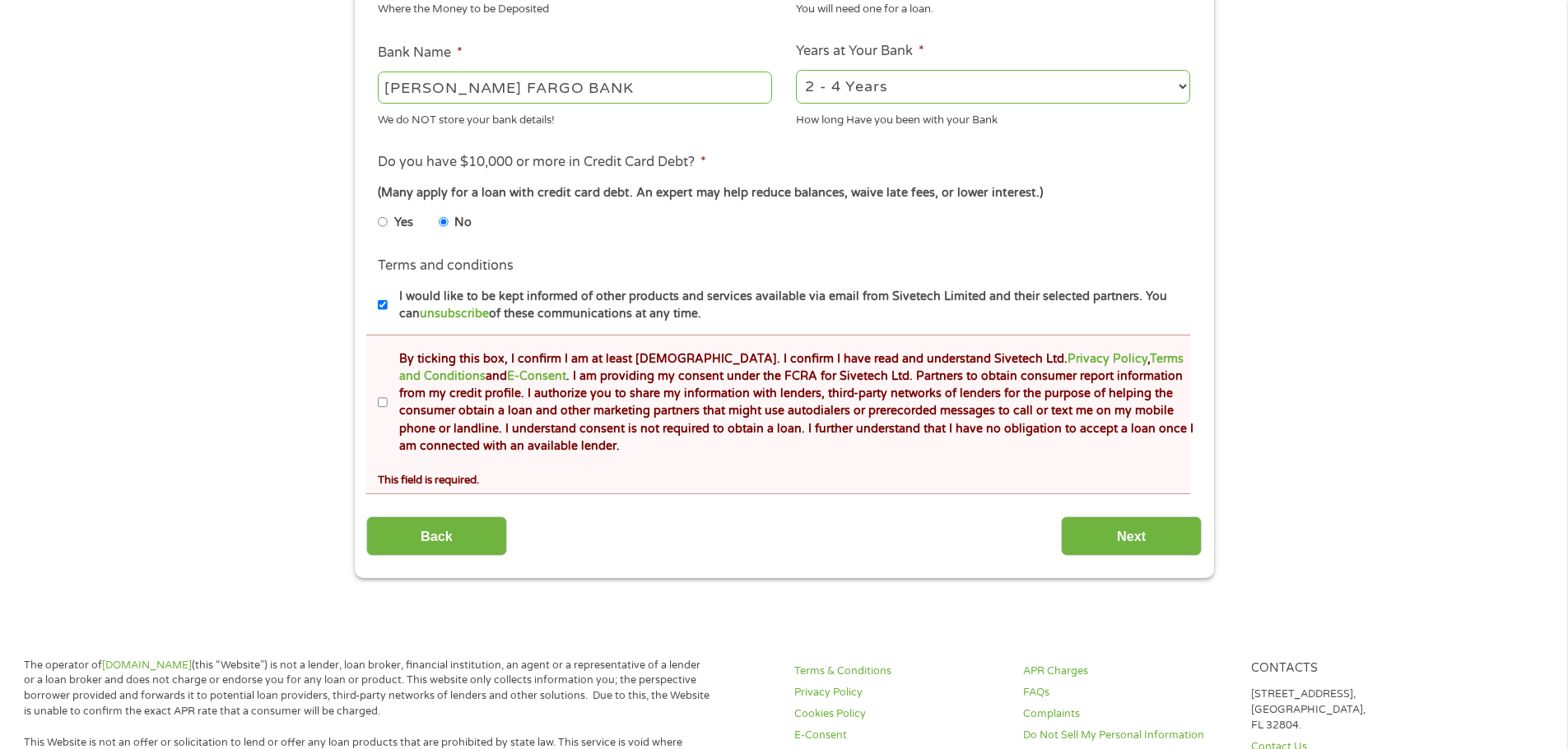
click at [387, 407] on label "By ticking this box, I confirm I am at least 18 years old. I confirm I have rea…" at bounding box center [791, 403] width 807 height 105
click at [386, 407] on input "By ticking this box, I confirm I am at least 18 years old. I confirm I have rea…" at bounding box center [383, 403] width 10 height 26
checkbox input "true"
click at [1121, 544] on input "Next" at bounding box center [1131, 536] width 141 height 40
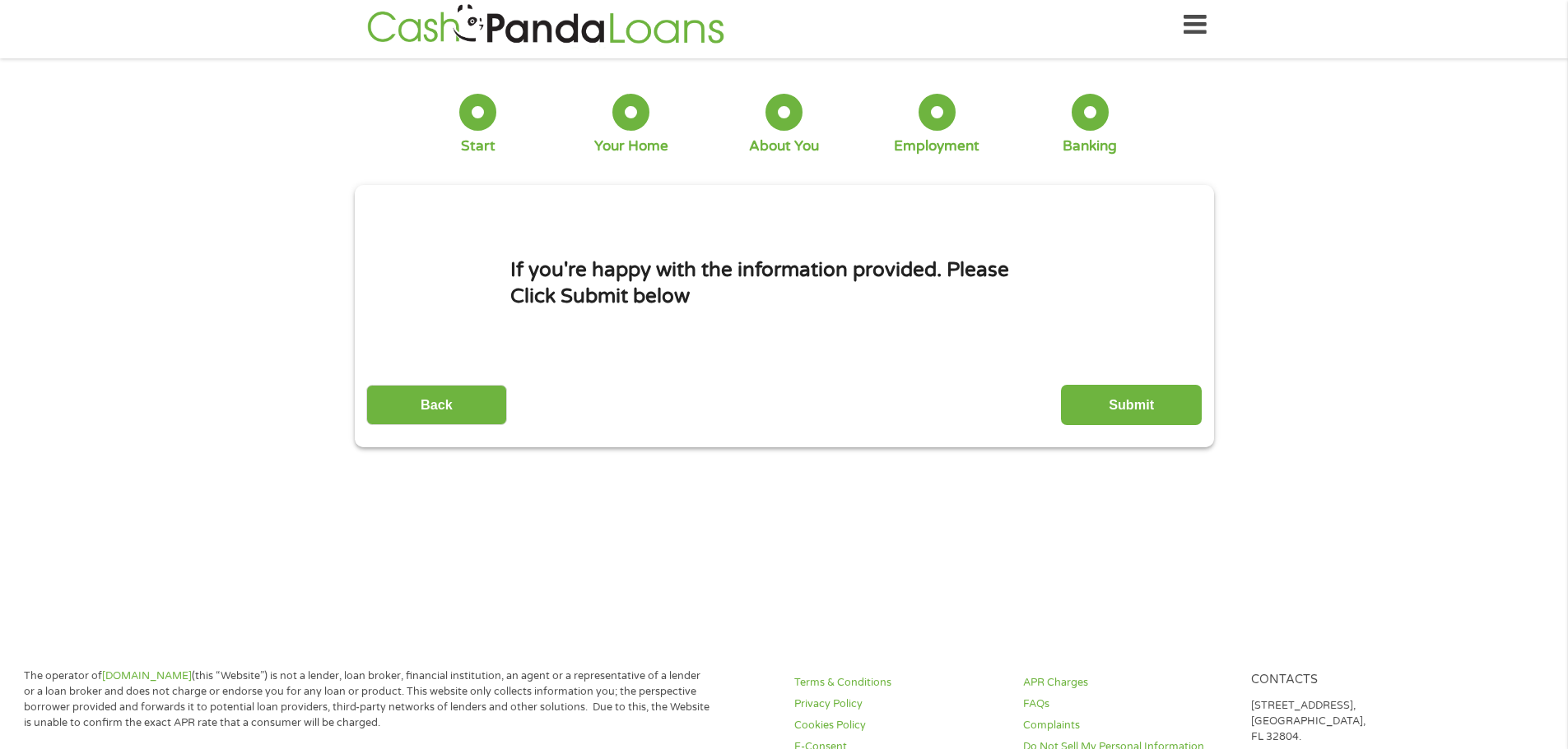
scroll to position [0, 0]
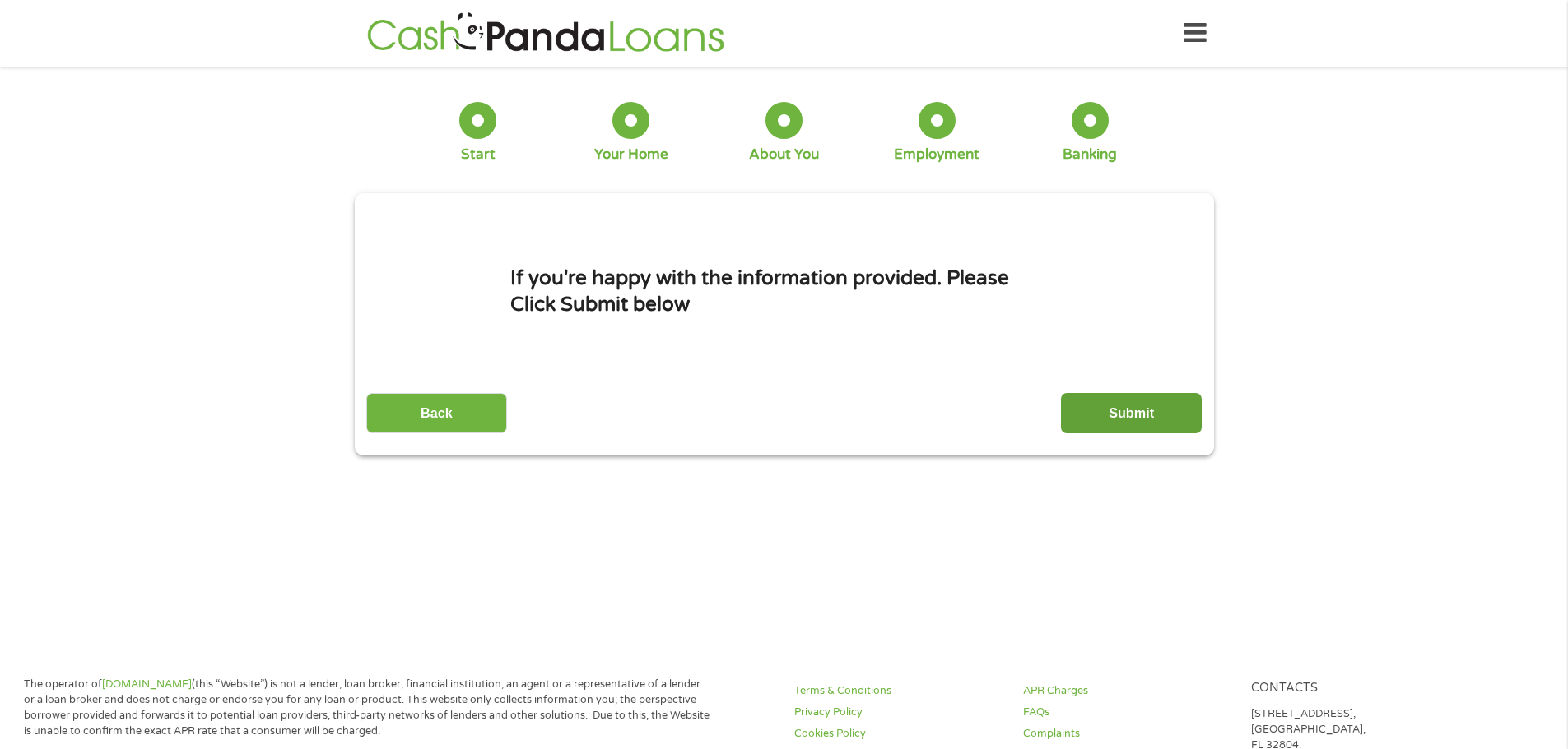
click at [1103, 418] on input "Submit" at bounding box center [1131, 412] width 141 height 40
